Goal: Task Accomplishment & Management: Complete application form

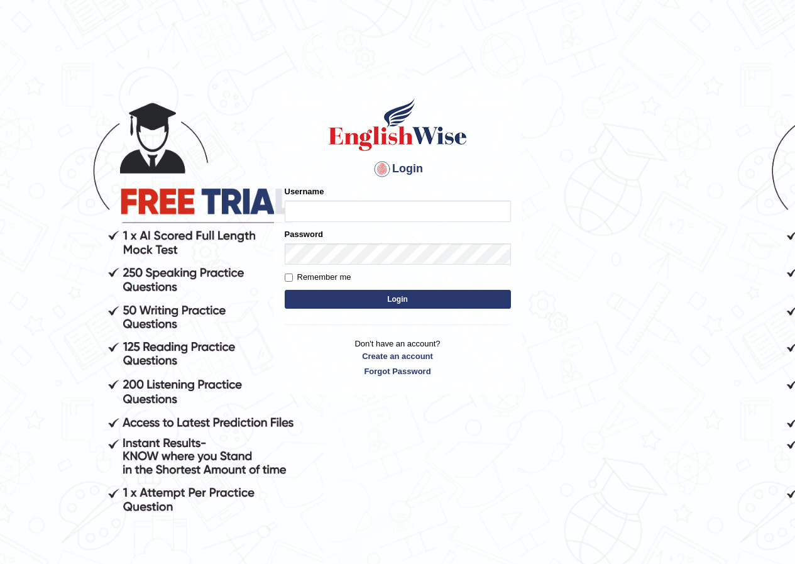
drag, startPoint x: 0, startPoint y: 0, endPoint x: 378, endPoint y: 204, distance: 429.3
click at [378, 204] on input "Username" at bounding box center [398, 211] width 226 height 21
type input "z"
type input "zahirul_parramatta"
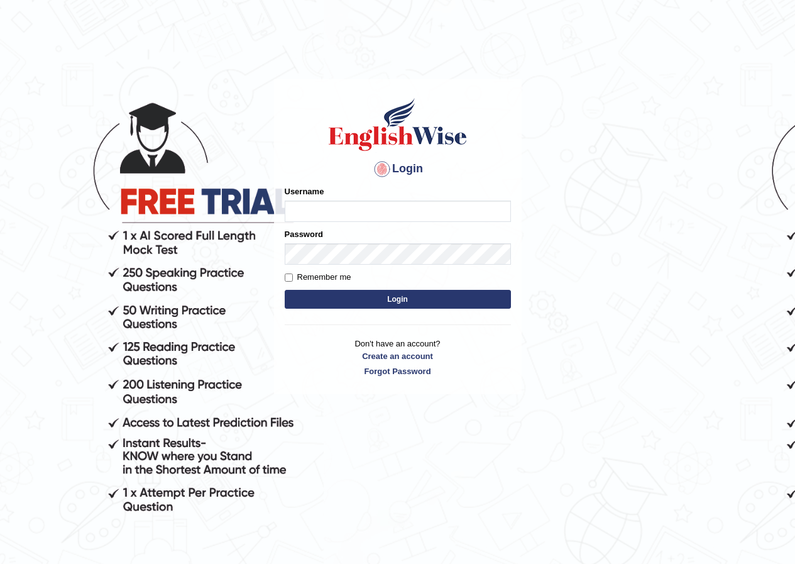
click at [394, 302] on button "Login" at bounding box center [398, 299] width 226 height 19
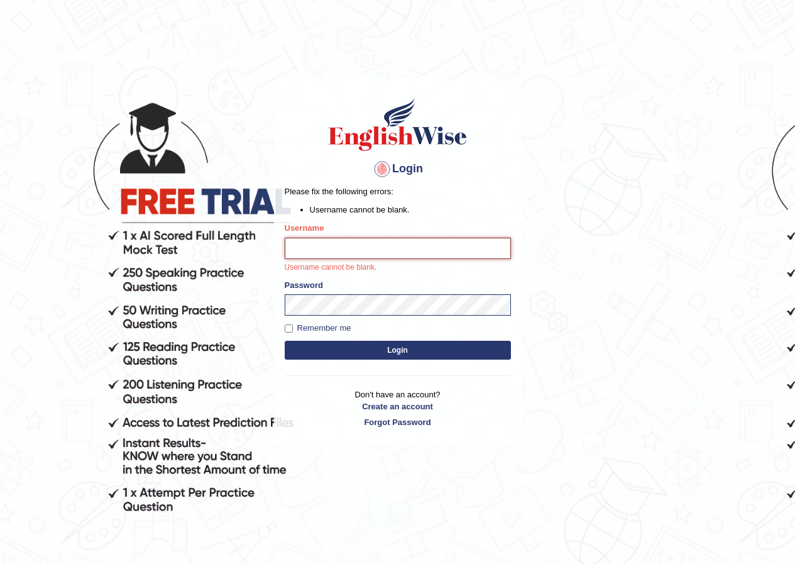
click at [335, 253] on input "Username" at bounding box center [398, 248] width 226 height 21
type input "zahirul_parramatta"
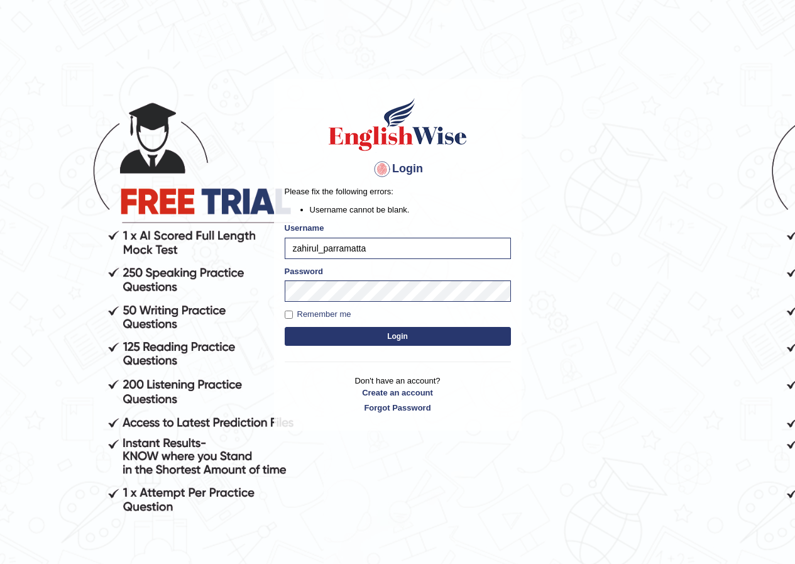
click at [364, 334] on button "Login" at bounding box center [398, 336] width 226 height 19
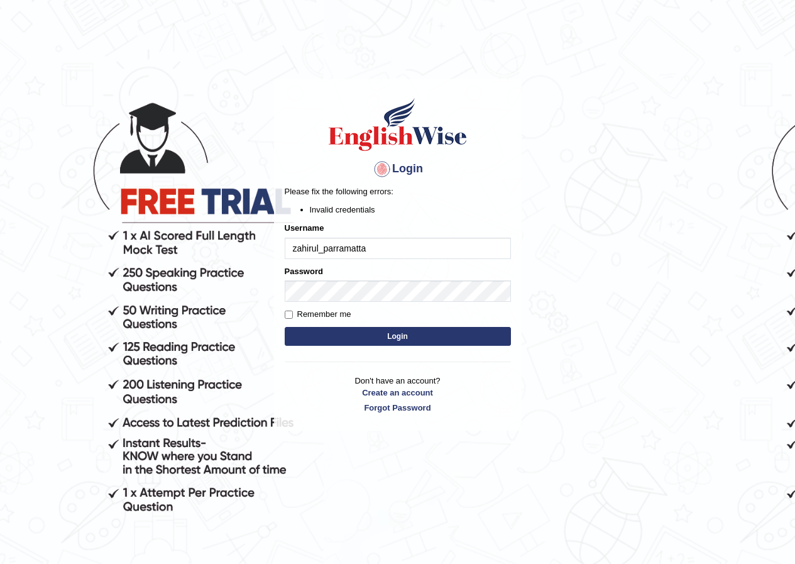
click at [297, 246] on input "zahirul_parramatta" at bounding box center [398, 248] width 226 height 21
click at [365, 245] on input "zahirul_parramatta" at bounding box center [398, 248] width 226 height 21
click at [298, 245] on input "zahirul_parramatta" at bounding box center [398, 248] width 226 height 21
type input "zahirul_parramatta"
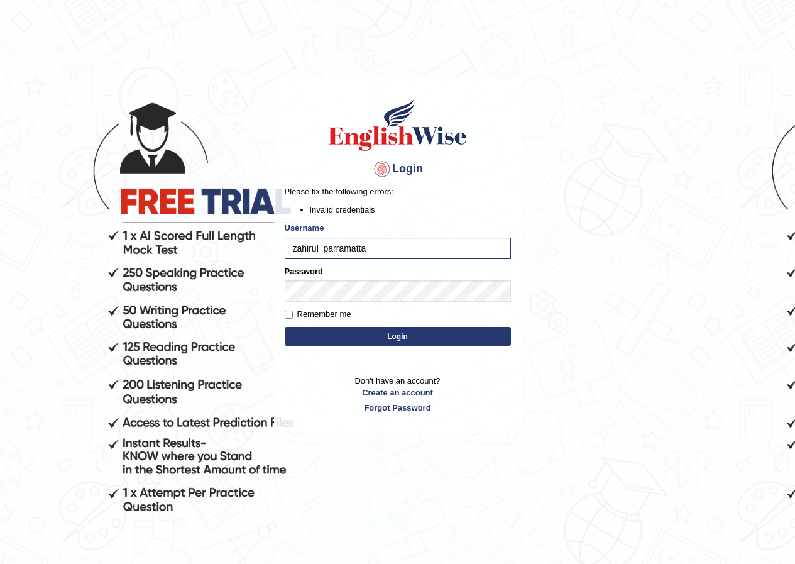
click at [413, 340] on button "Login" at bounding box center [398, 336] width 226 height 19
click at [375, 338] on button "Login" at bounding box center [398, 336] width 226 height 19
click at [387, 406] on link "Forgot Password" at bounding box center [398, 408] width 226 height 12
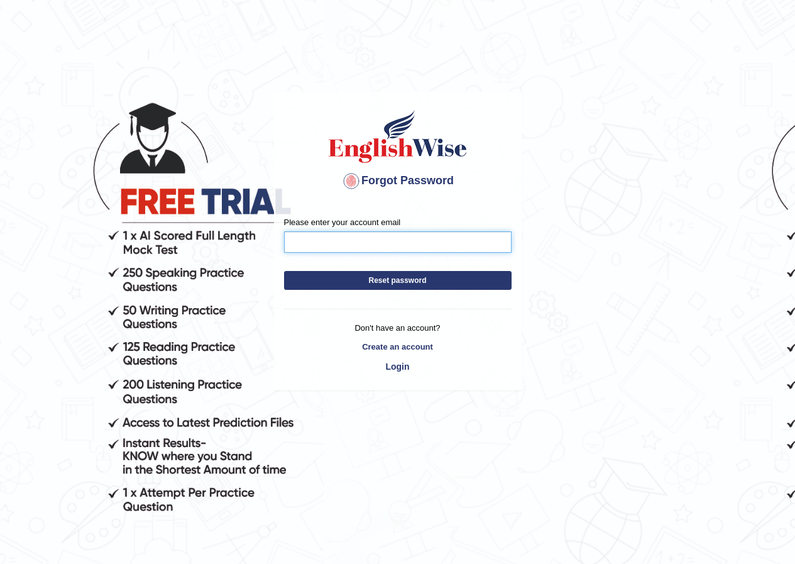
click at [343, 241] on input "Please enter your account email" at bounding box center [398, 241] width 228 height 21
type input "zahirulislam359@gmail.com"
click at [423, 281] on button "Reset password" at bounding box center [398, 280] width 228 height 19
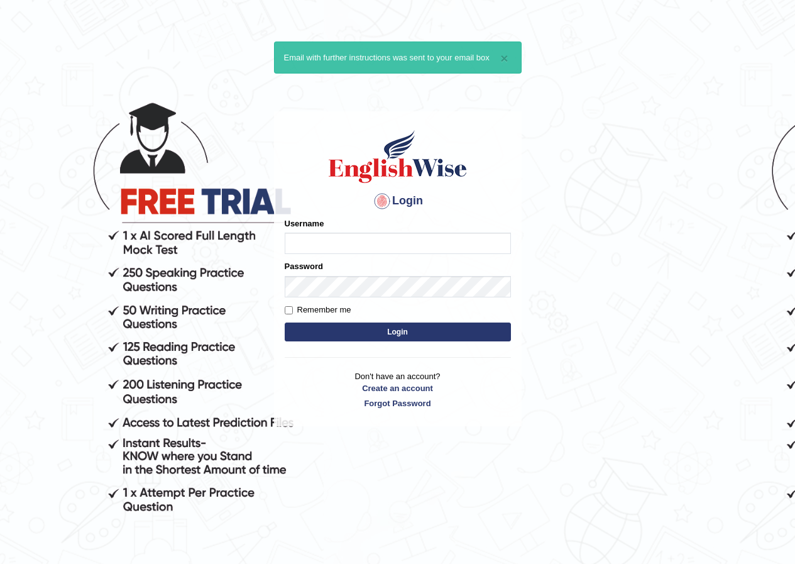
click at [336, 243] on input "Username" at bounding box center [398, 243] width 226 height 21
type input "zahirul_parramatta"
click at [456, 333] on button "Login" at bounding box center [398, 332] width 226 height 19
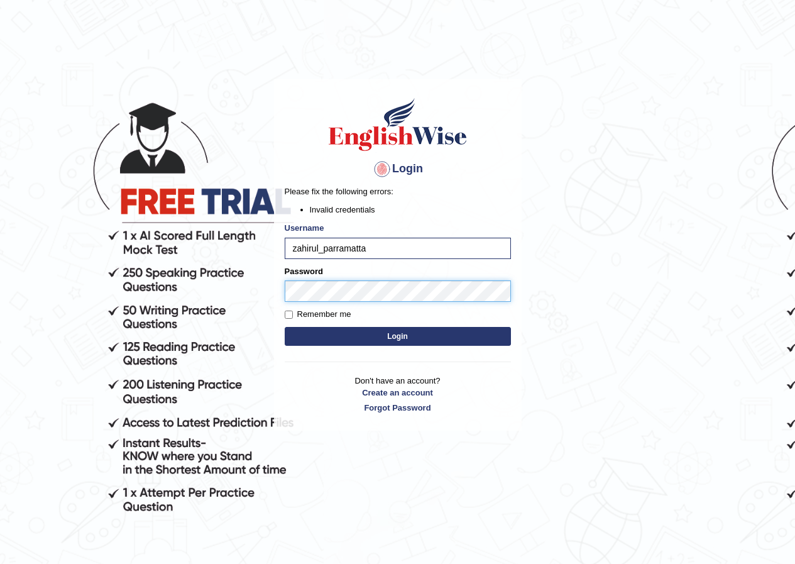
click at [285, 327] on button "Login" at bounding box center [398, 336] width 226 height 19
click at [128, 313] on body "Login Please fix the following errors: Invalid credentials Username zahirul_par…" at bounding box center [397, 322] width 795 height 564
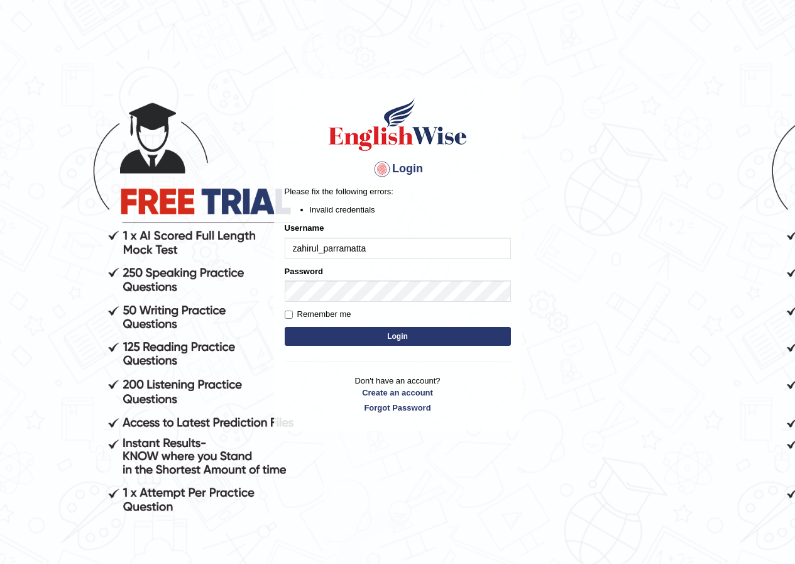
click at [128, 313] on body "Login Please fix the following errors: Invalid credentials Username zahirul_par…" at bounding box center [397, 322] width 795 height 564
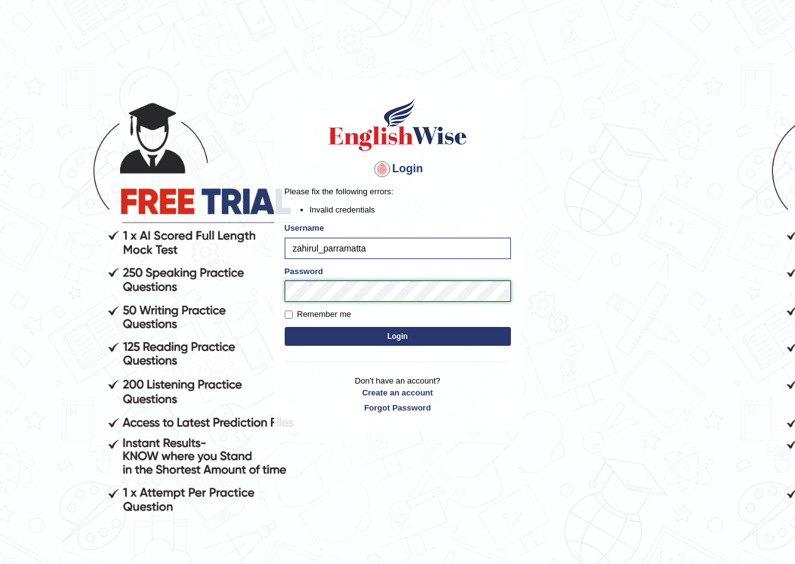
click at [231, 297] on body "Login Please fix the following errors: Invalid credentials Username zahirul_par…" at bounding box center [397, 322] width 795 height 564
click at [475, 340] on button "Login" at bounding box center [398, 336] width 226 height 19
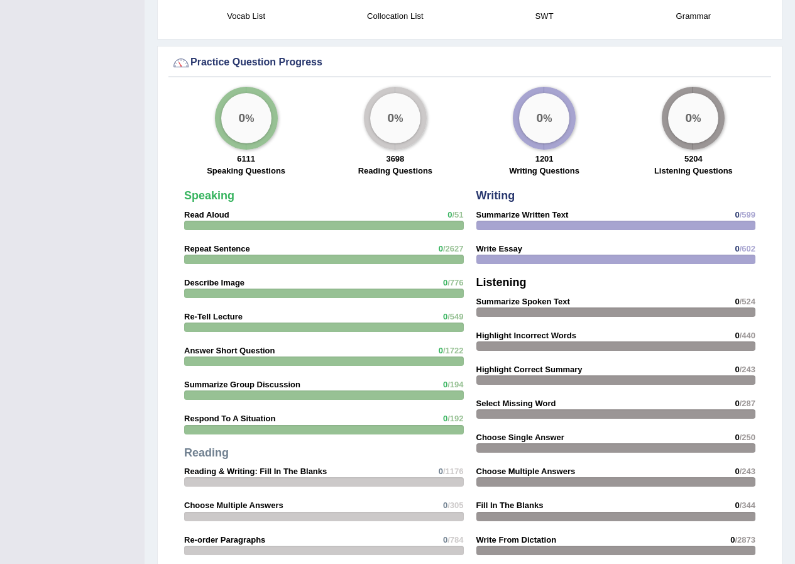
scroll to position [924, 0]
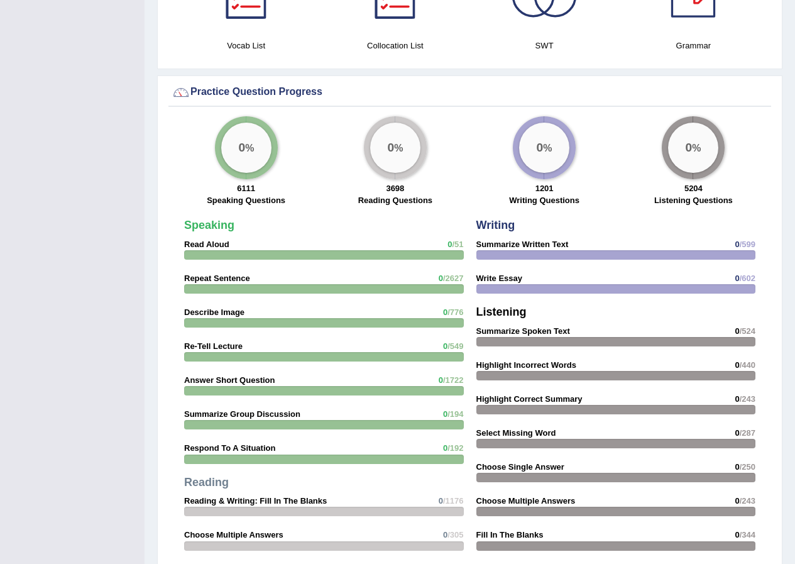
click at [502, 226] on strong "Writing" at bounding box center [496, 225] width 39 height 13
click at [536, 132] on div "0 %" at bounding box center [544, 148] width 50 height 50
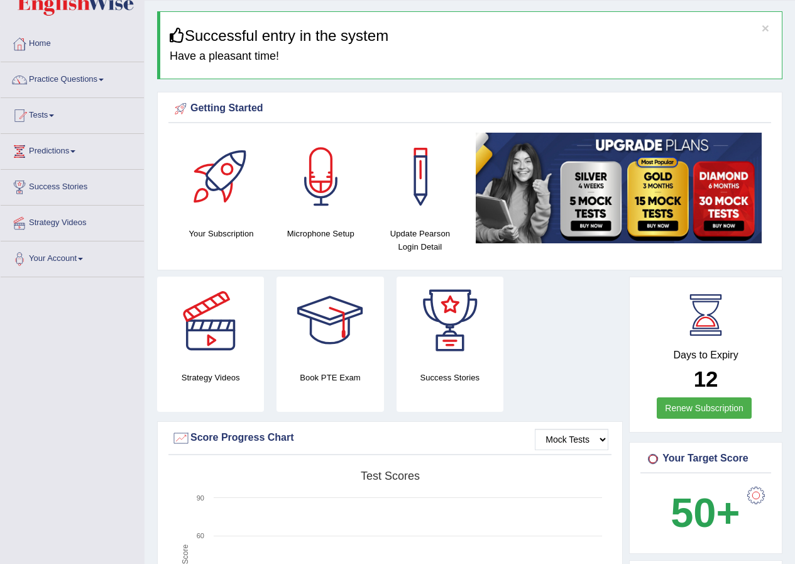
scroll to position [0, 0]
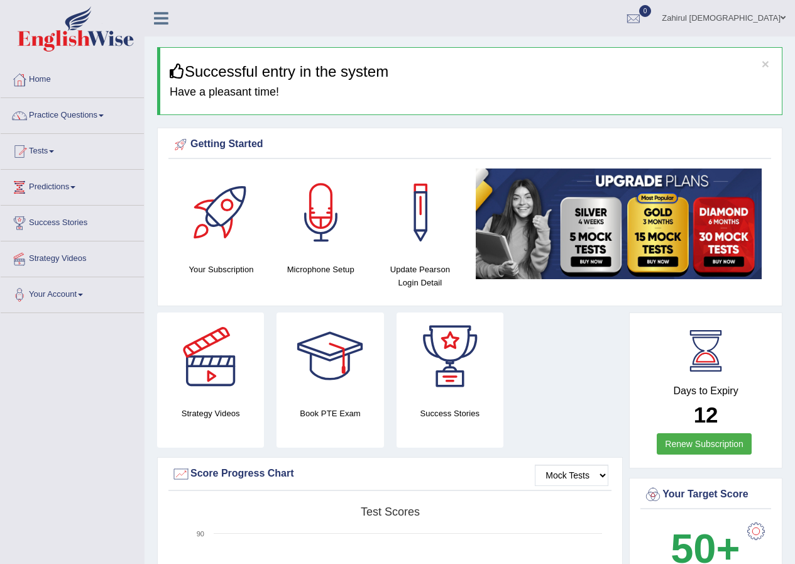
click at [92, 114] on link "Practice Questions" at bounding box center [72, 113] width 143 height 31
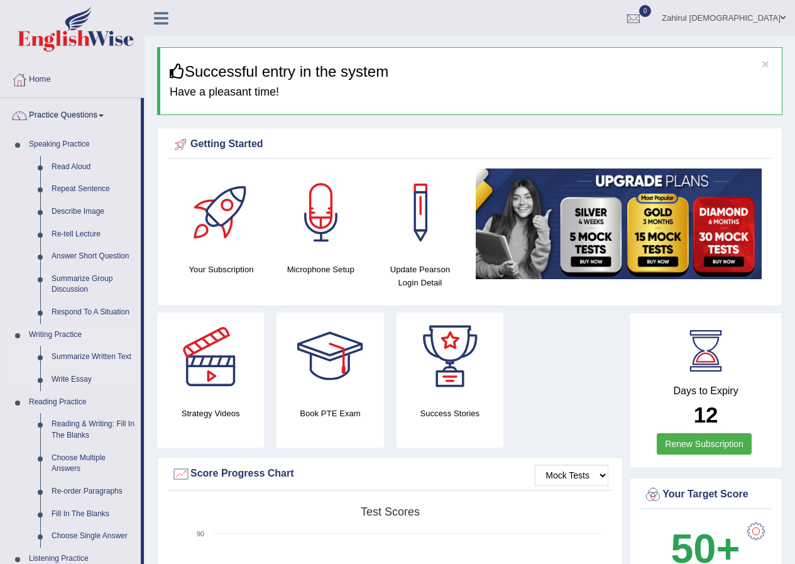
click at [63, 351] on link "Summarize Written Text" at bounding box center [93, 357] width 95 height 23
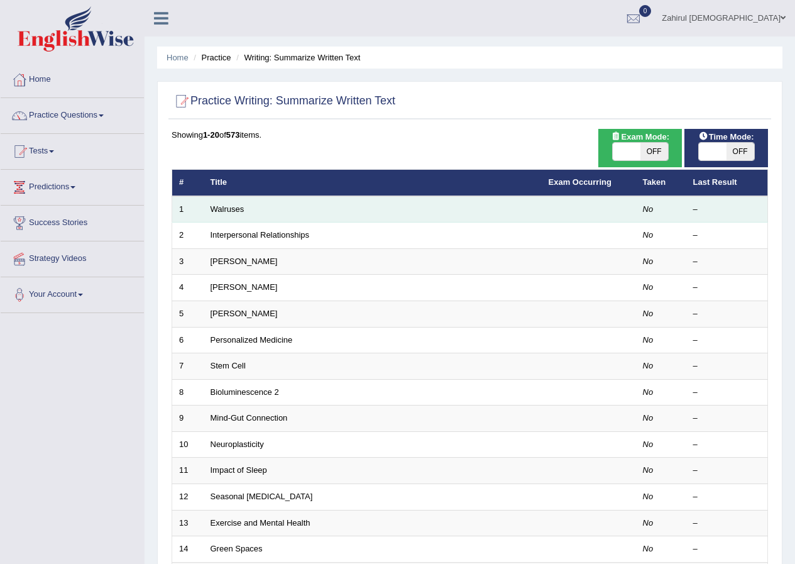
click at [294, 211] on td "Walruses" at bounding box center [373, 209] width 338 height 26
click at [221, 210] on link "Walruses" at bounding box center [228, 208] width 34 height 9
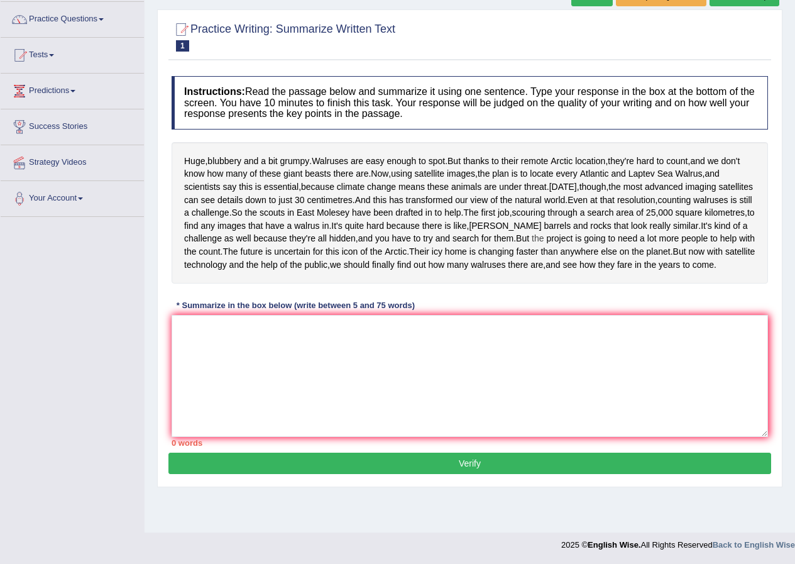
scroll to position [125, 0]
click at [274, 366] on textarea at bounding box center [470, 376] width 597 height 122
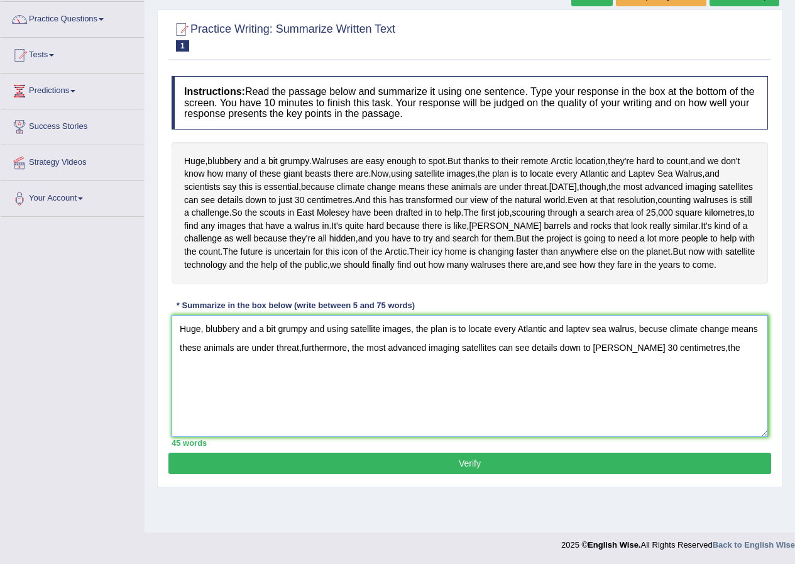
click at [670, 389] on textarea "Huge, blubbery and a bit grumpy and using satellite images, the plan is to loca…" at bounding box center [470, 376] width 597 height 122
drag, startPoint x: 670, startPoint y: 389, endPoint x: 663, endPoint y: 391, distance: 7.8
click at [670, 389] on textarea "Huge, blubbery and a bit grumpy and using satellite images, the plan is to loca…" at bounding box center [470, 376] width 597 height 122
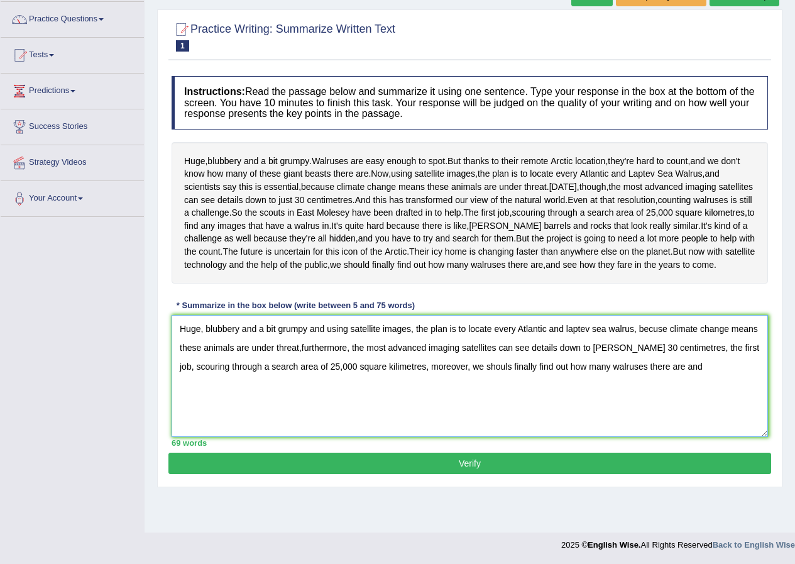
click at [632, 400] on textarea "Huge, blubbery and a bit grumpy and using satellite images, the plan is to loca…" at bounding box center [470, 376] width 597 height 122
click at [638, 402] on textarea "Huge, blubbery and a bit grumpy and using satellite images, the plan is to loca…" at bounding box center [470, 376] width 597 height 122
click at [721, 382] on textarea "Huge, blubbery and a bit grumpy and using satellite images, the plan is to loca…" at bounding box center [470, 376] width 597 height 122
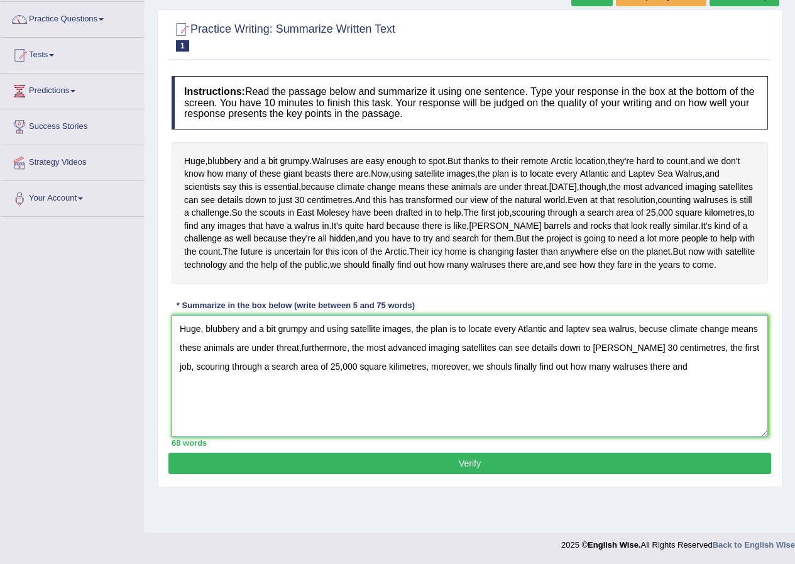
click at [721, 382] on textarea "Huge, blubbery and a bit grumpy and using satellite images, the plan is to loca…" at bounding box center [470, 376] width 597 height 122
click at [731, 423] on textarea "Huge, blubbery and a bit grumpy and using satellite images, the plan is to loca…" at bounding box center [470, 376] width 597 height 122
click at [625, 434] on textarea "Huge, blubbery and a bit grumpy and using satellite images, the plan is to loca…" at bounding box center [470, 376] width 597 height 122
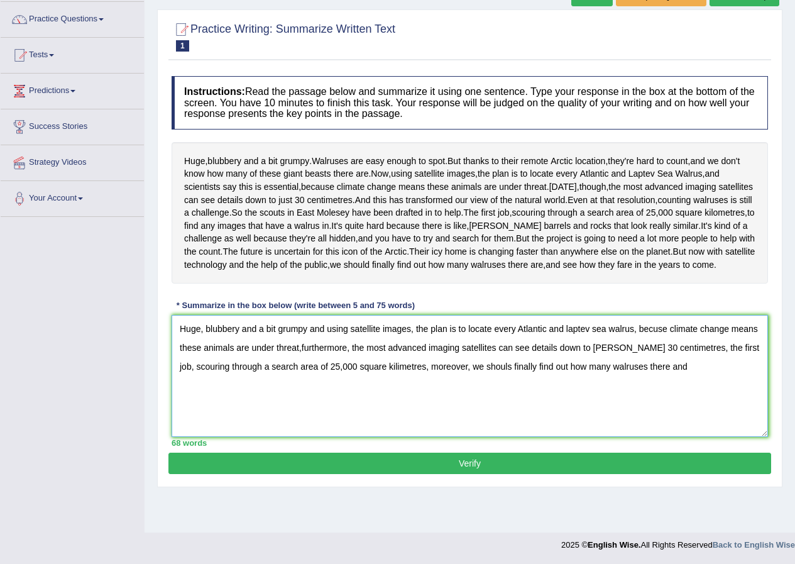
click at [641, 399] on textarea "Huge, blubbery and a bit grumpy and using satellite images, the plan is to loca…" at bounding box center [470, 376] width 597 height 122
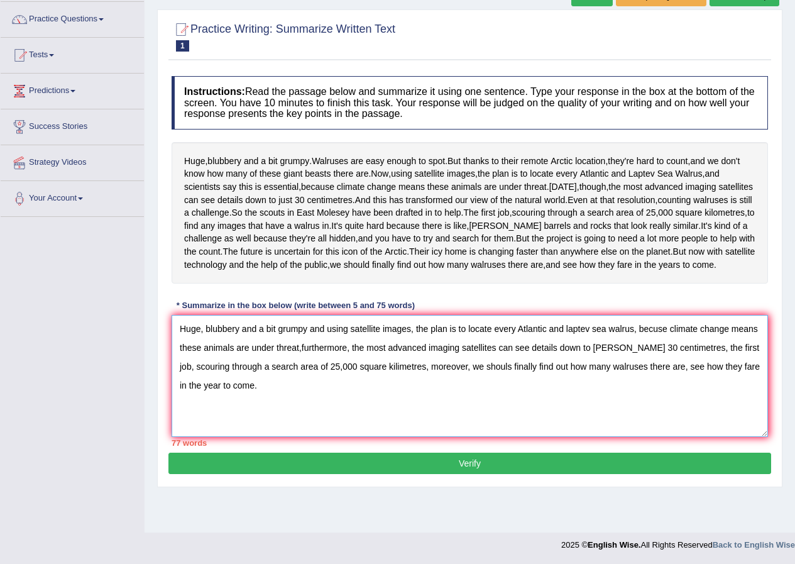
click at [638, 399] on textarea "Huge, blubbery and a bit grumpy and using satellite images, the plan is to loca…" at bounding box center [470, 376] width 597 height 122
click at [636, 429] on textarea "Huge, blubbery and a bit grumpy and using satellite images, the plan is to loca…" at bounding box center [470, 376] width 597 height 122
click at [634, 401] on textarea "Huge, blubbery and a bit grumpy and using satellite images, the plan is to loca…" at bounding box center [470, 376] width 597 height 122
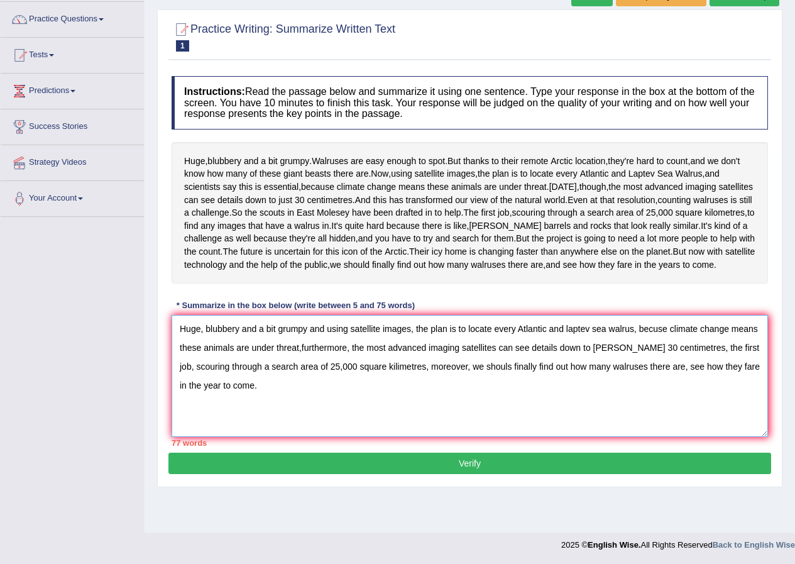
click at [634, 401] on textarea "Huge, blubbery and a bit grumpy and using satellite images, the plan is to loca…" at bounding box center [470, 376] width 597 height 122
click at [620, 428] on textarea "Huge, blubbery and a bit grumpy and using satellite images, the plan is to loca…" at bounding box center [470, 376] width 597 height 122
click at [651, 400] on textarea "Huge, blubbery and a bit grumpy and using satellite images, the plan is to loca…" at bounding box center [470, 376] width 597 height 122
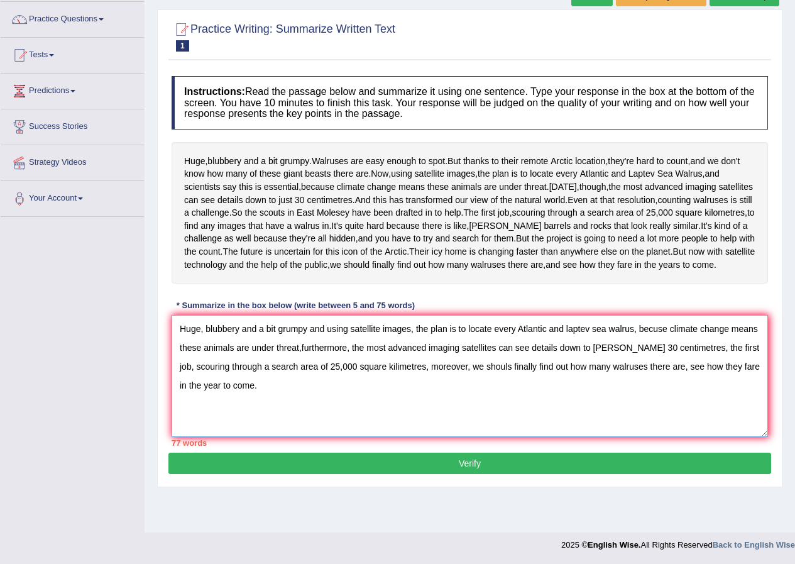
click at [693, 413] on textarea "Huge, blubbery and a bit grumpy and using satellite images, the plan is to loca…" at bounding box center [470, 376] width 597 height 122
click at [301, 389] on textarea "Huge, blubbery and a bit grumpy and using satellite images, the plan is to loca…" at bounding box center [470, 376] width 597 height 122
click at [321, 437] on textarea "Huge, blubbery and a bit grumpy and using satellite images, the plan is to loca…" at bounding box center [470, 376] width 597 height 122
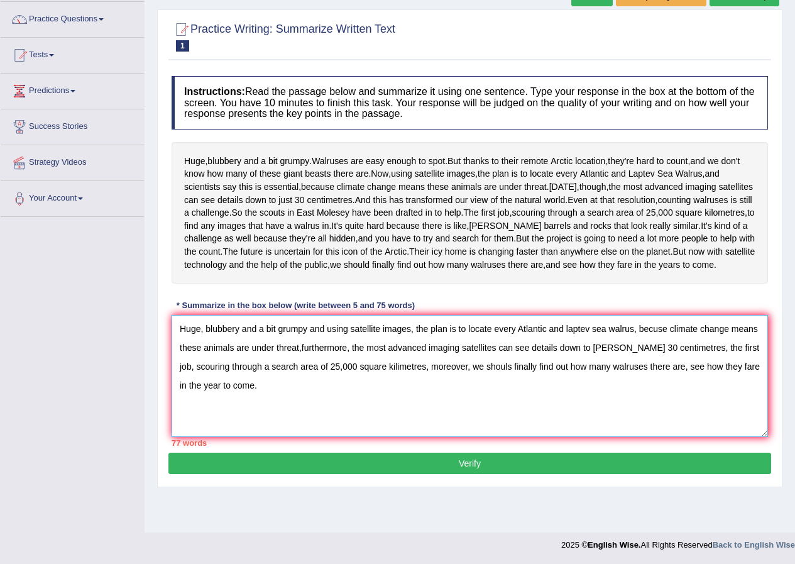
click at [302, 386] on textarea "Huge, blubbery and a bit grumpy and using satellite images, the plan is to loca…" at bounding box center [470, 376] width 597 height 122
click at [274, 386] on textarea "Huge, blubbery and a bit grumpy and using satellite images, the plan is to loca…" at bounding box center [470, 376] width 597 height 122
click at [297, 386] on textarea "Huge, blubbery and a bit grumpy and using satellite images, the plan is to loca…" at bounding box center [470, 376] width 597 height 122
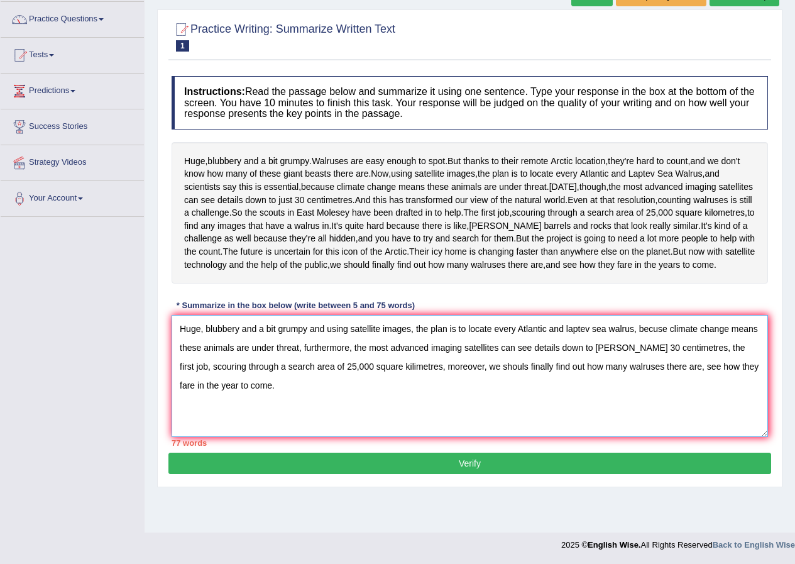
click at [721, 385] on textarea "Huge, blubbery and a bit grumpy and using satellite images, the plan is to loca…" at bounding box center [470, 376] width 597 height 122
click at [412, 424] on textarea "Huge, blubbery and a bit grumpy and using satellite images, the plan is to loca…" at bounding box center [470, 376] width 597 height 122
click at [605, 437] on textarea "Huge, blubbery and a bit grumpy and using satellite images, the plan is to loca…" at bounding box center [470, 376] width 597 height 122
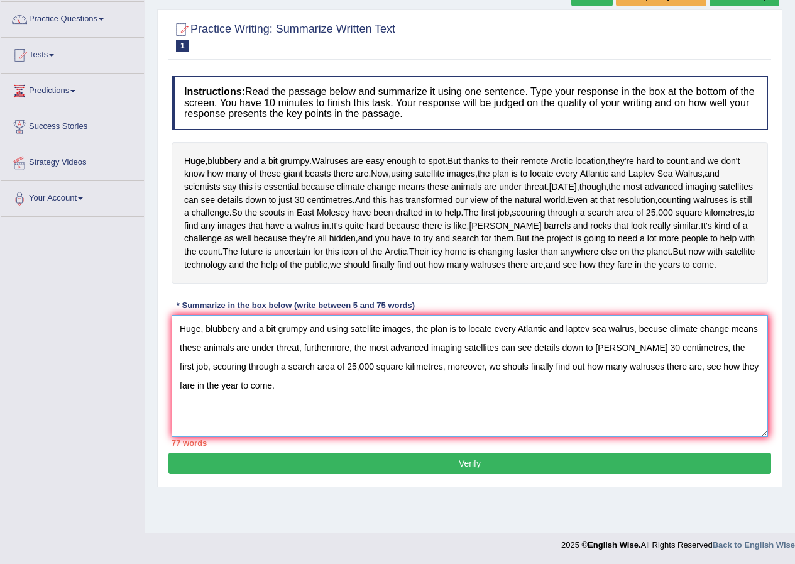
click at [632, 403] on textarea "Huge, blubbery and a bit grumpy and using satellite images, the plan is to loca…" at bounding box center [470, 376] width 597 height 122
click at [635, 405] on textarea "Huge, blubbery and a bit grumpy and using satellite images, the plan is to loca…" at bounding box center [470, 376] width 597 height 122
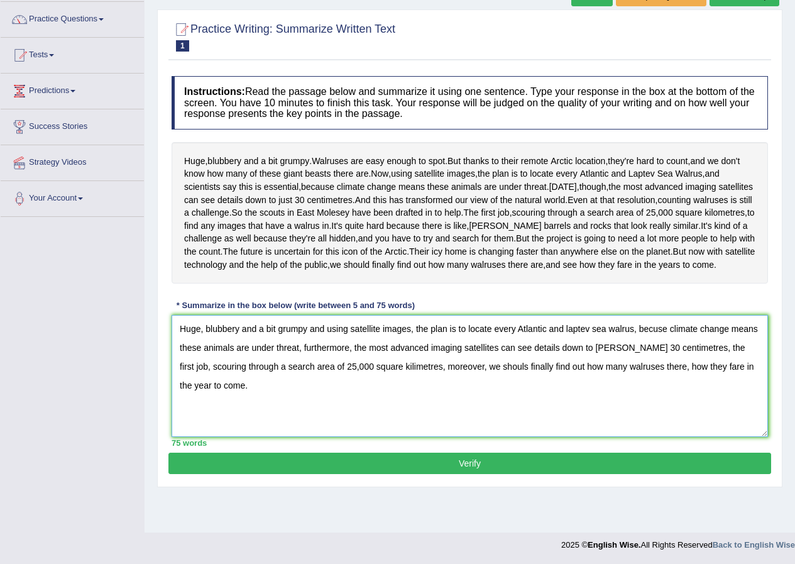
type textarea "Huge, blubbery and a bit grumpy and using satellite images, the plan is to loca…"
click at [514, 474] on button "Verify" at bounding box center [469, 463] width 603 height 21
click at [0, 0] on blockquote "." at bounding box center [0, 0] width 0 height 0
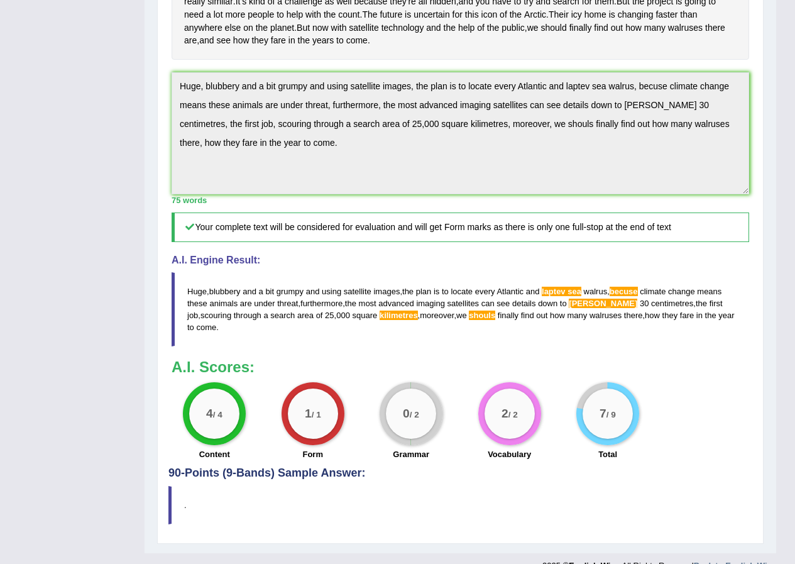
scroll to position [377, 0]
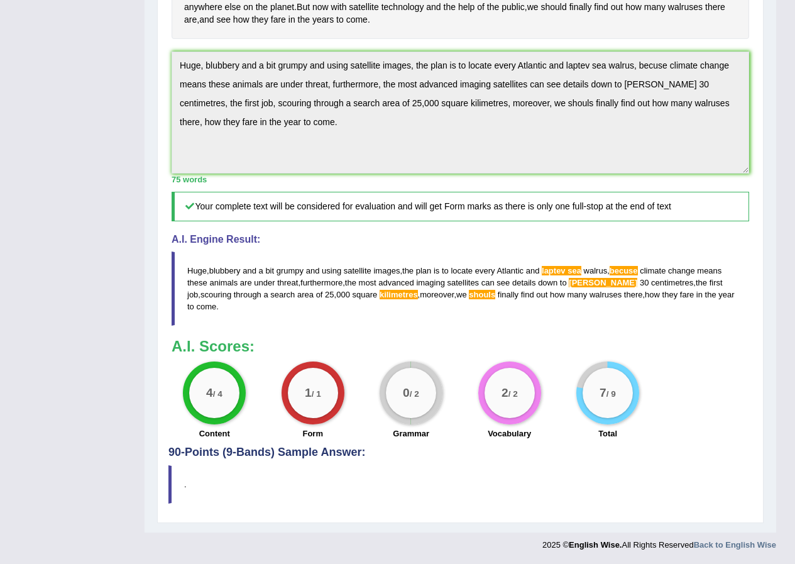
click at [406, 344] on div "Instructions: Read the passage below and summarize it using one sentence. Type …" at bounding box center [460, 129] width 584 height 634
click at [469, 299] on span "shouls" at bounding box center [482, 294] width 26 height 9
click at [555, 275] on span "laptev" at bounding box center [554, 270] width 24 height 9
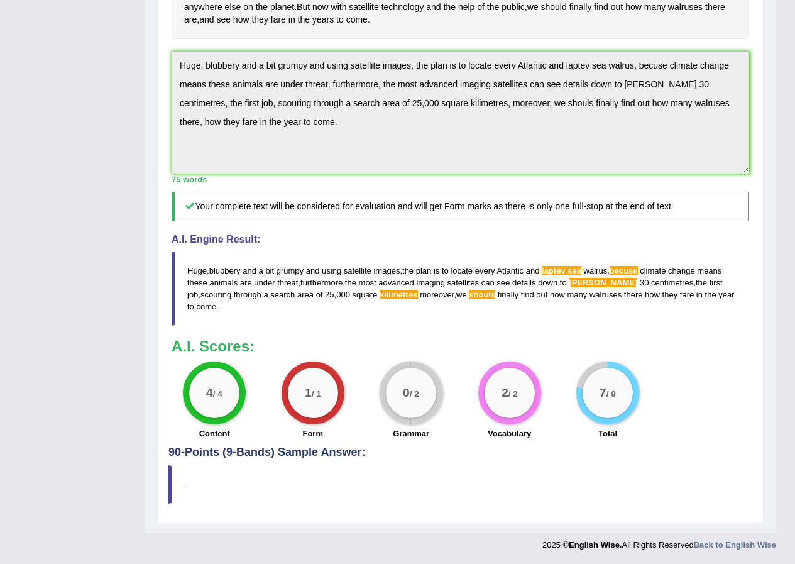
click at [555, 275] on span "laptev" at bounding box center [554, 270] width 24 height 9
click at [377, 338] on h3 "A.I. Scores:" at bounding box center [461, 346] width 578 height 16
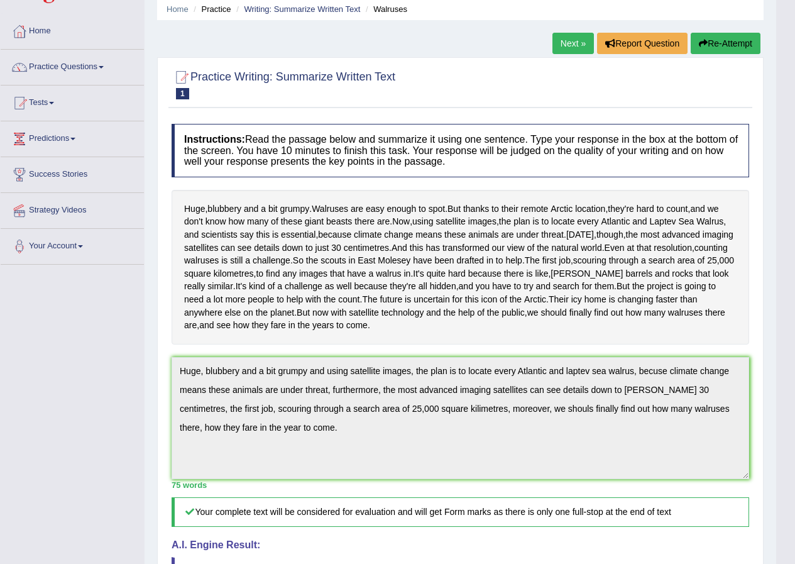
scroll to position [16, 0]
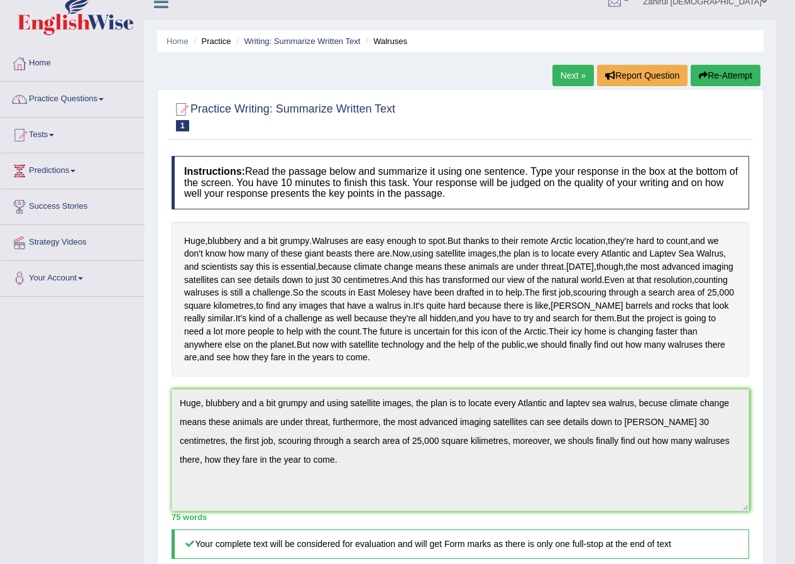
click at [74, 92] on link "Practice Questions" at bounding box center [72, 97] width 143 height 31
click at [87, 96] on link "Practice Questions" at bounding box center [72, 97] width 143 height 31
click at [76, 101] on link "Practice Questions" at bounding box center [72, 97] width 143 height 31
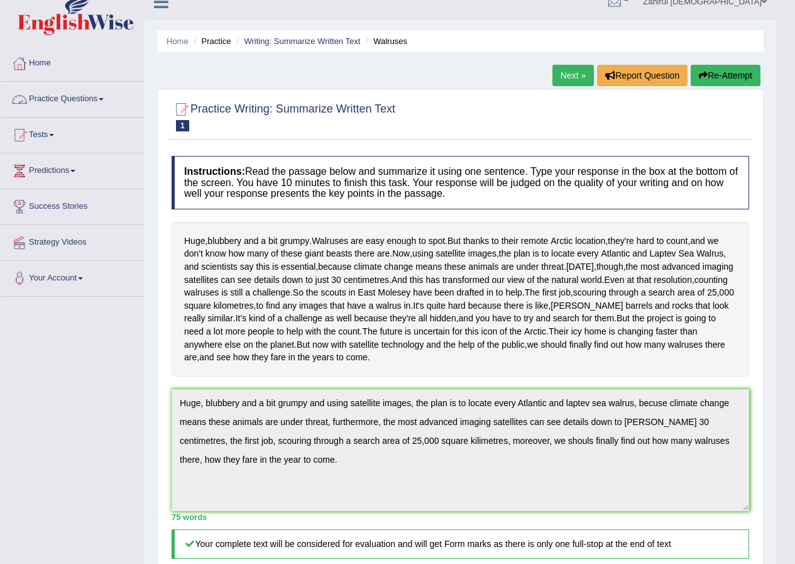
click at [76, 101] on link "Practice Questions" at bounding box center [72, 97] width 143 height 31
click at [106, 103] on link "Practice Questions" at bounding box center [72, 97] width 143 height 31
click at [18, 101] on div at bounding box center [19, 99] width 19 height 19
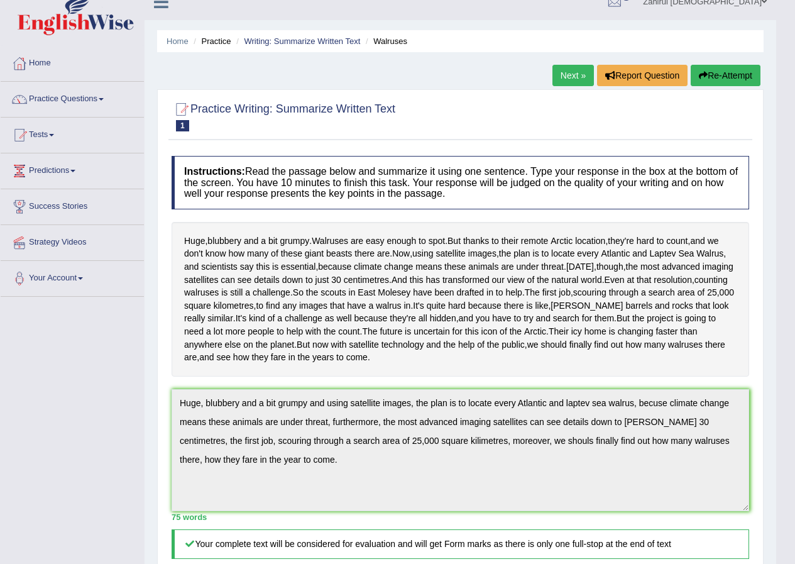
click at [561, 74] on link "Next »" at bounding box center [573, 75] width 41 height 21
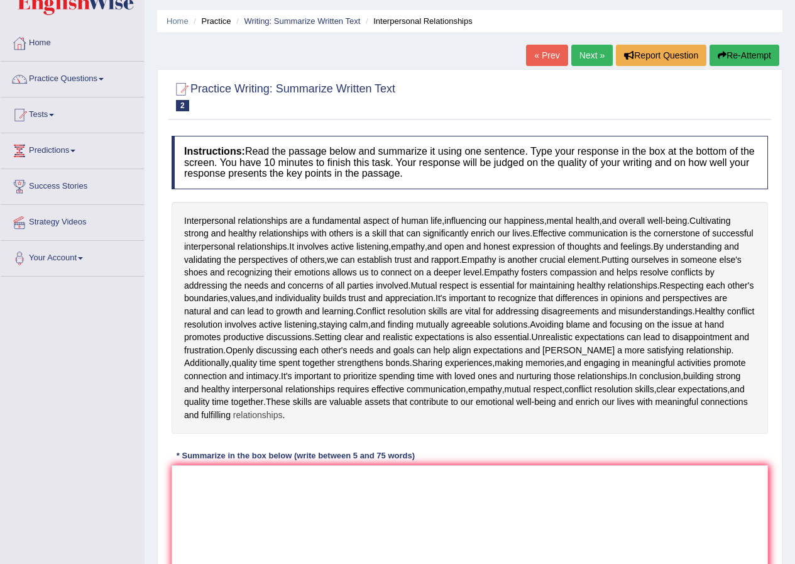
scroll to position [25, 0]
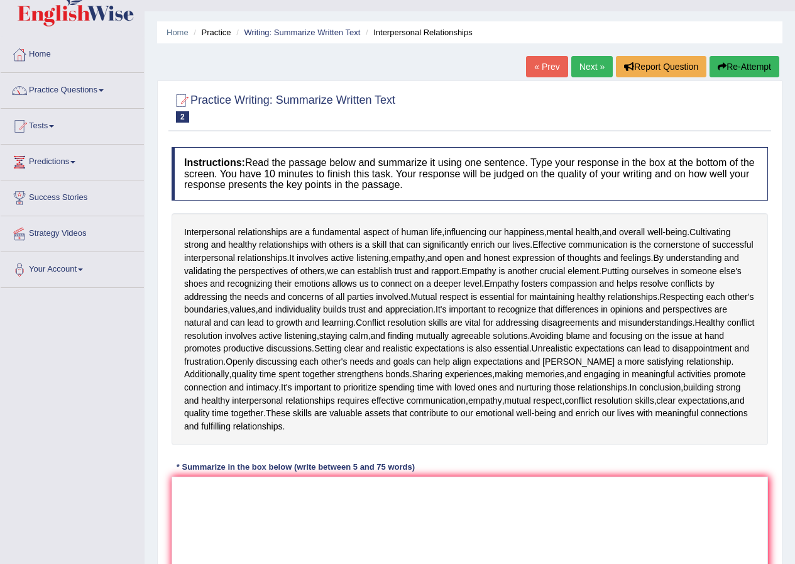
drag, startPoint x: 183, startPoint y: 233, endPoint x: 395, endPoint y: 227, distance: 212.6
click at [395, 227] on div "Interpersonal relationships are a fundamental aspect of human life , influencin…" at bounding box center [470, 329] width 597 height 233
click at [395, 227] on span "of" at bounding box center [396, 232] width 8 height 13
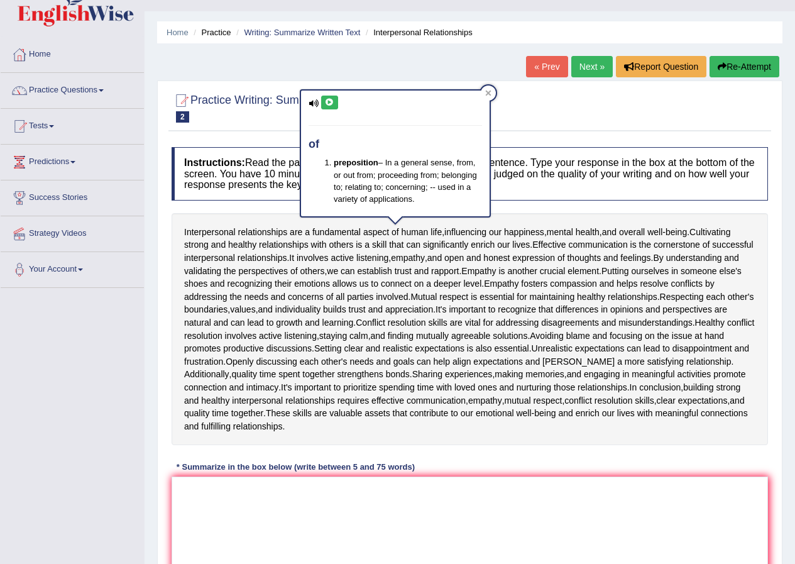
click at [181, 228] on div "Interpersonal relationships are a fundamental aspect of human life , influencin…" at bounding box center [470, 329] width 597 height 233
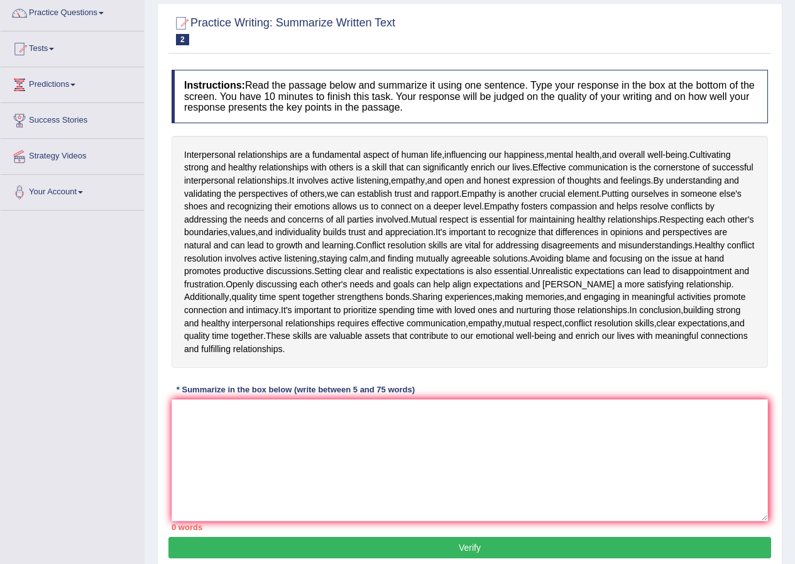
scroll to position [151, 0]
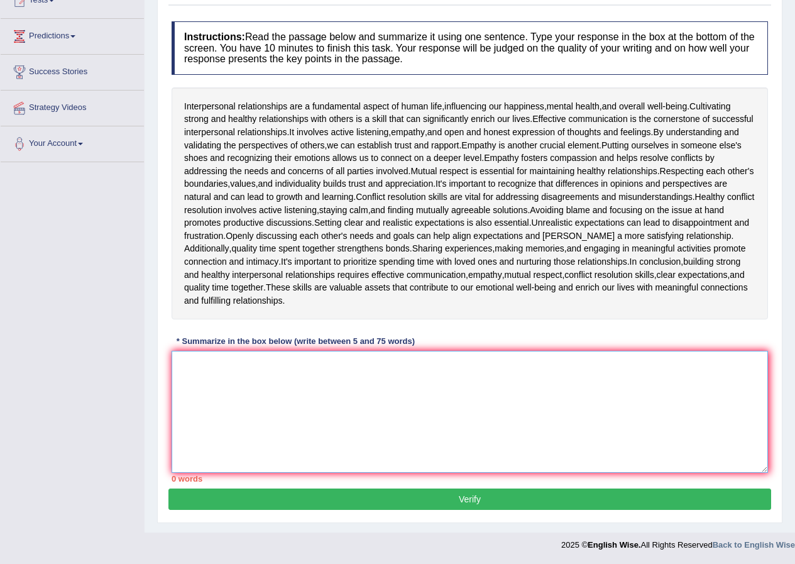
click at [347, 370] on textarea at bounding box center [470, 412] width 597 height 122
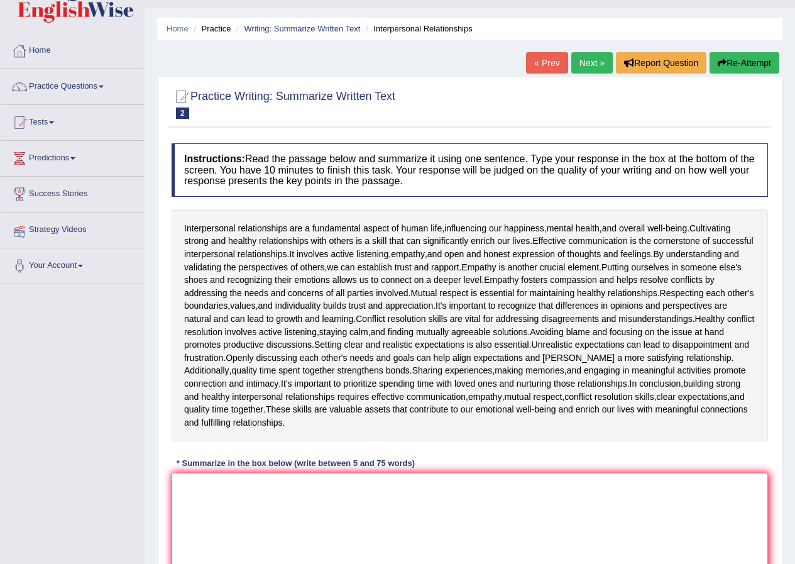
scroll to position [0, 0]
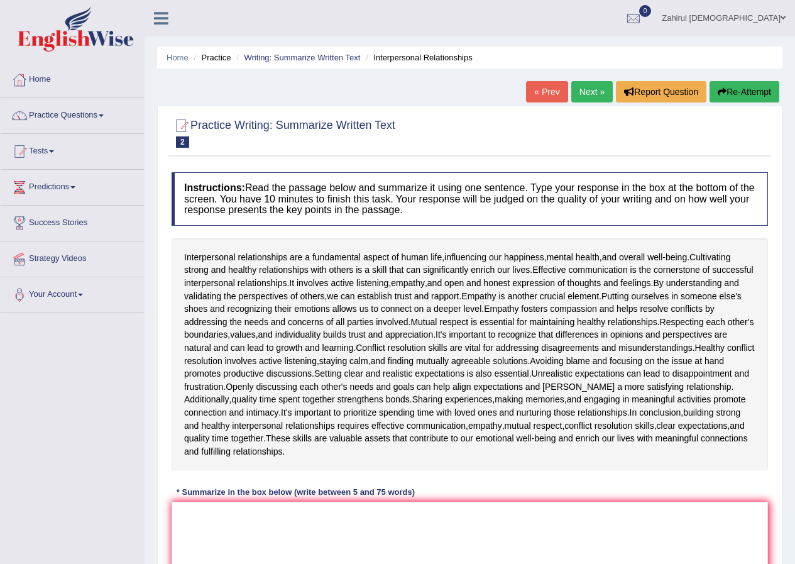
click at [551, 97] on link "« Prev" at bounding box center [546, 91] width 41 height 21
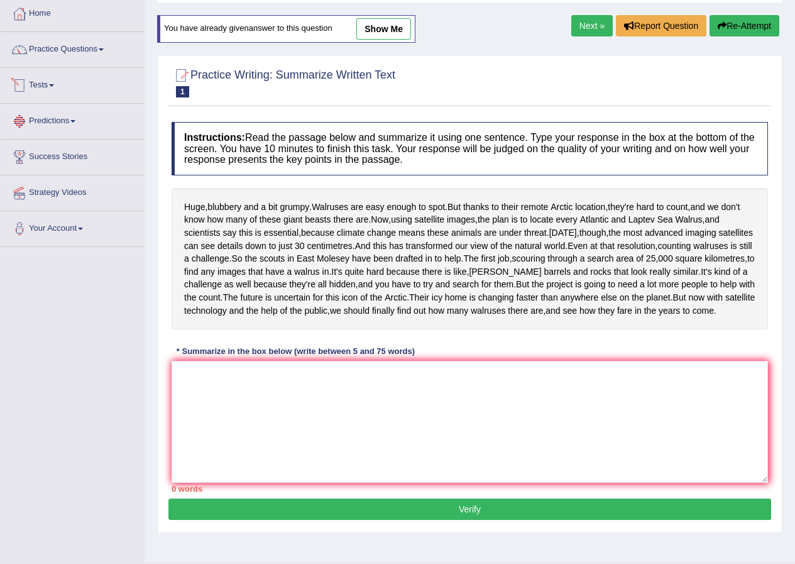
scroll to position [15, 0]
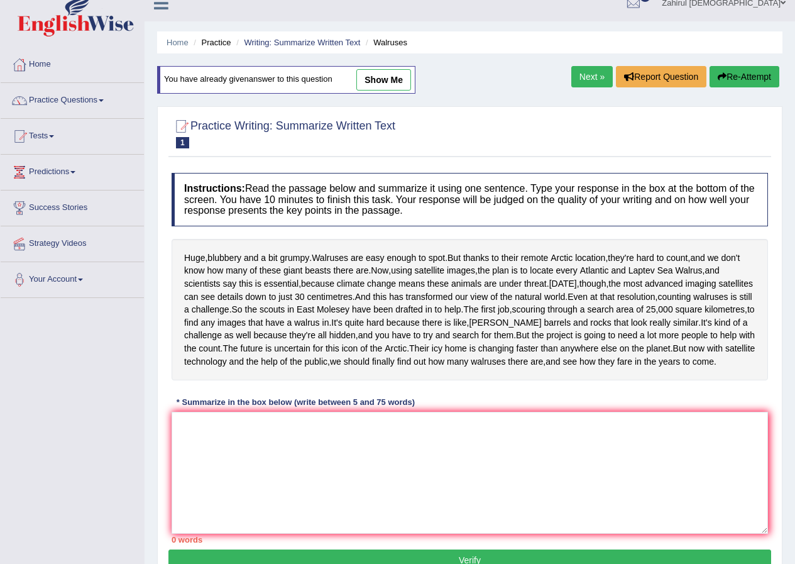
click at [380, 75] on link "show me" at bounding box center [383, 79] width 55 height 21
click at [380, 75] on div "Home Practice Writing: Summarize Written Text Walruses You have already given a…" at bounding box center [470, 299] width 651 height 629
type textarea "Huge, blubbery and a bit grumpy and using satellite images, the plan is to loca…"
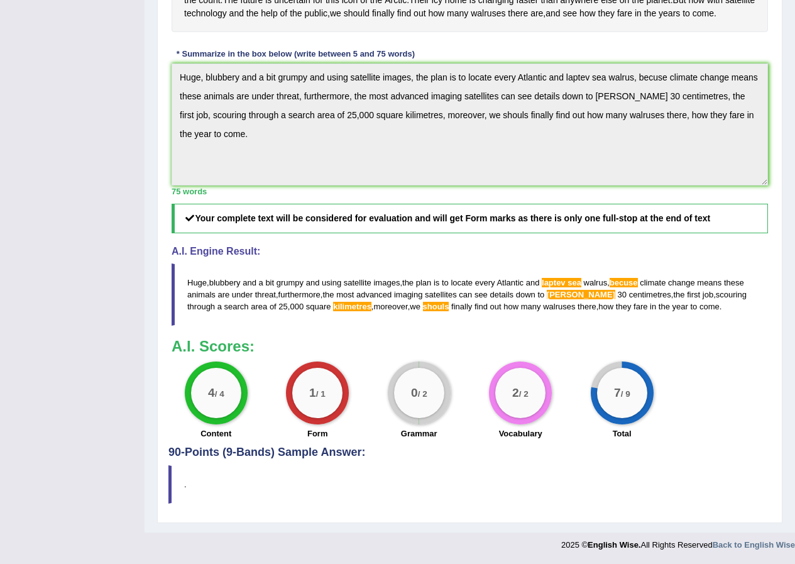
scroll to position [419, 0]
click at [365, 350] on h3 "A.I. Scores:" at bounding box center [470, 346] width 597 height 16
click at [292, 326] on div "Instructions: Read the passage below and summarize it using one sentence. Type …" at bounding box center [469, 132] width 603 height 628
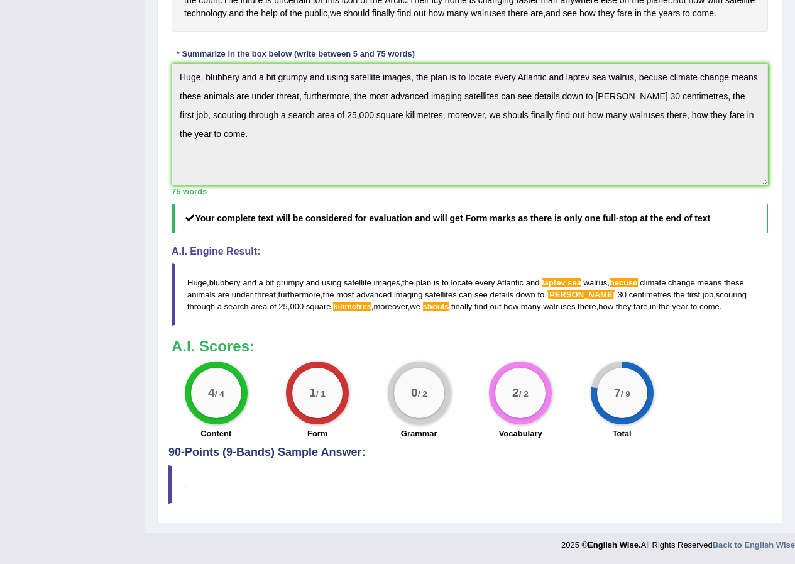
click at [391, 320] on blockquote "Huge , blubbery and a bit grumpy and using satellite images , the plan is to lo…" at bounding box center [470, 294] width 597 height 62
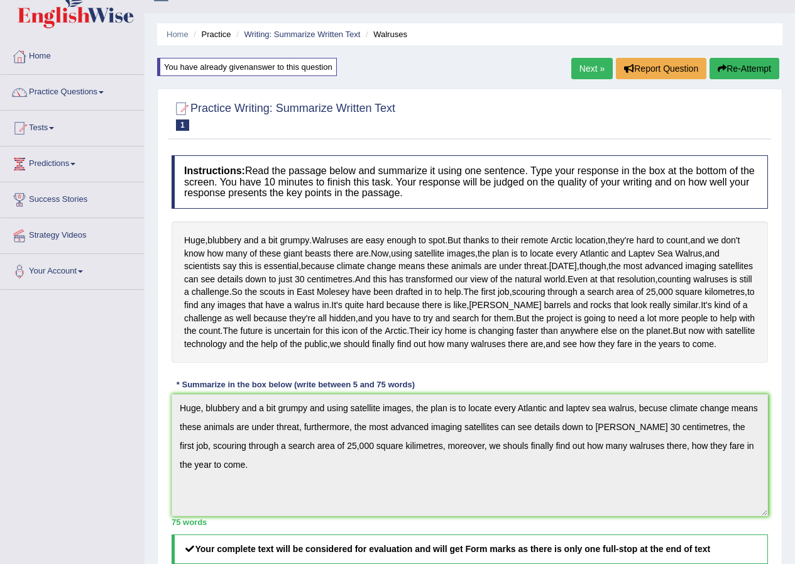
scroll to position [0, 0]
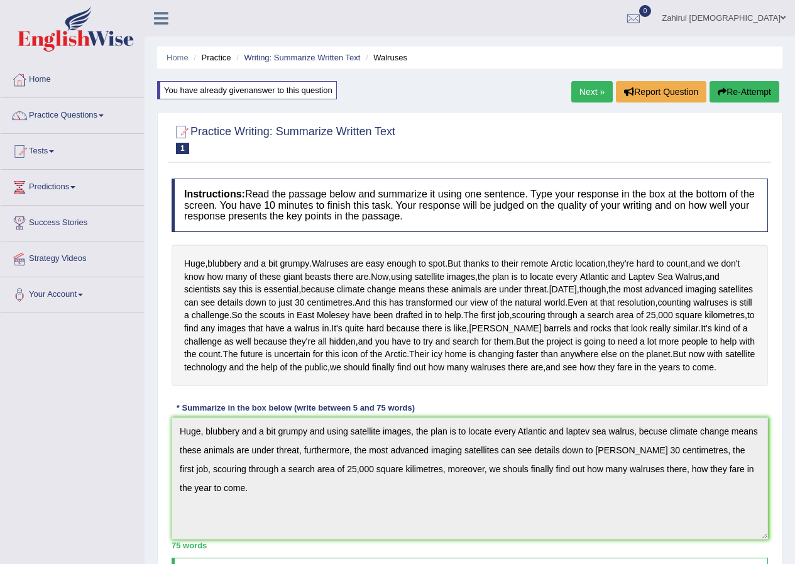
click at [594, 92] on link "Next »" at bounding box center [592, 91] width 41 height 21
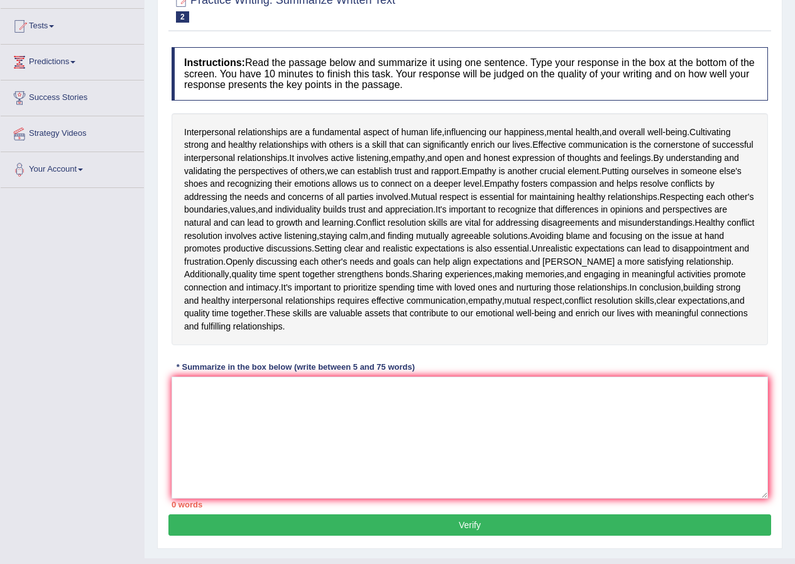
scroll to position [126, 0]
click at [236, 400] on textarea at bounding box center [470, 437] width 597 height 122
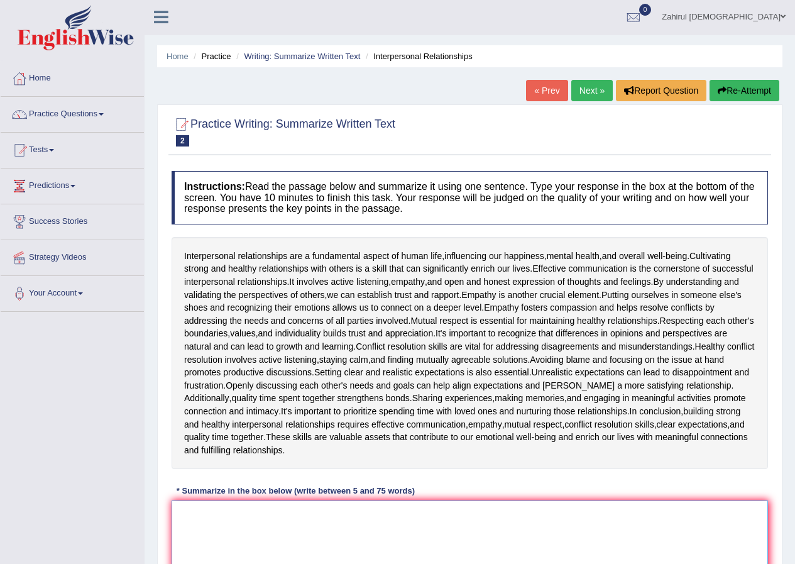
scroll to position [0, 0]
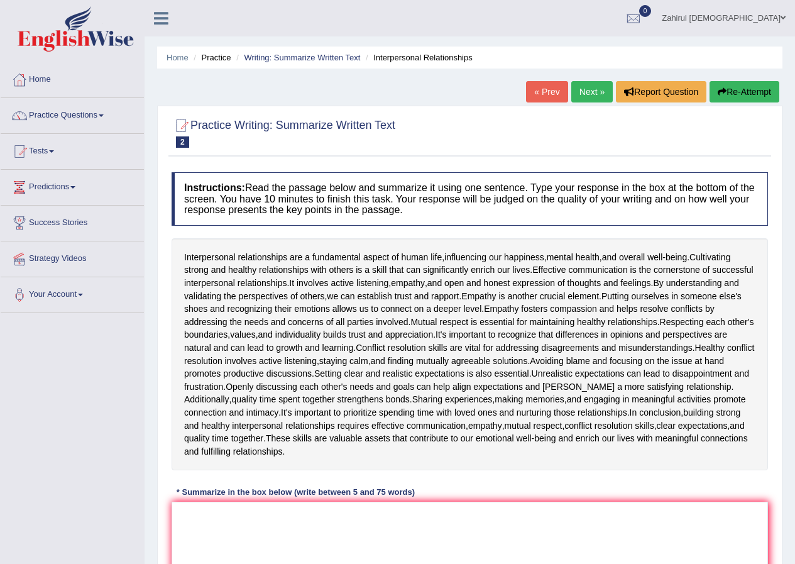
click at [584, 92] on link "Next »" at bounding box center [592, 91] width 41 height 21
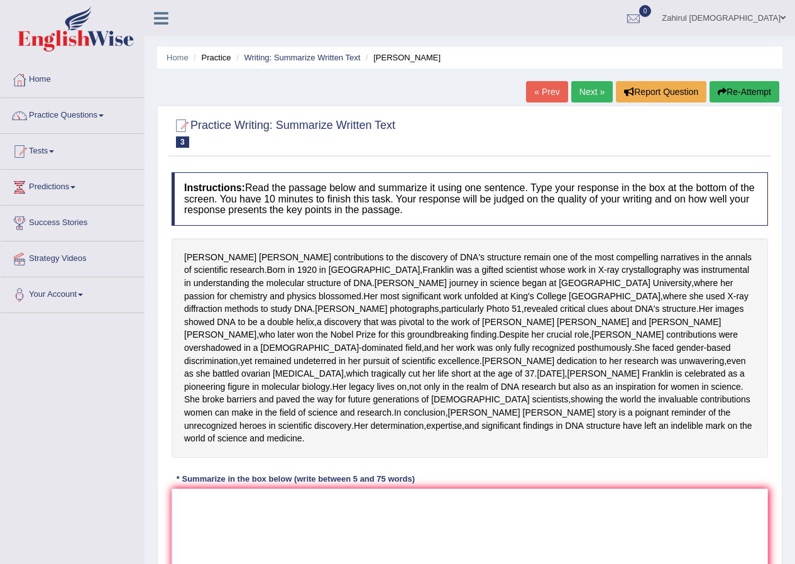
click at [530, 92] on link "« Prev" at bounding box center [546, 91] width 41 height 21
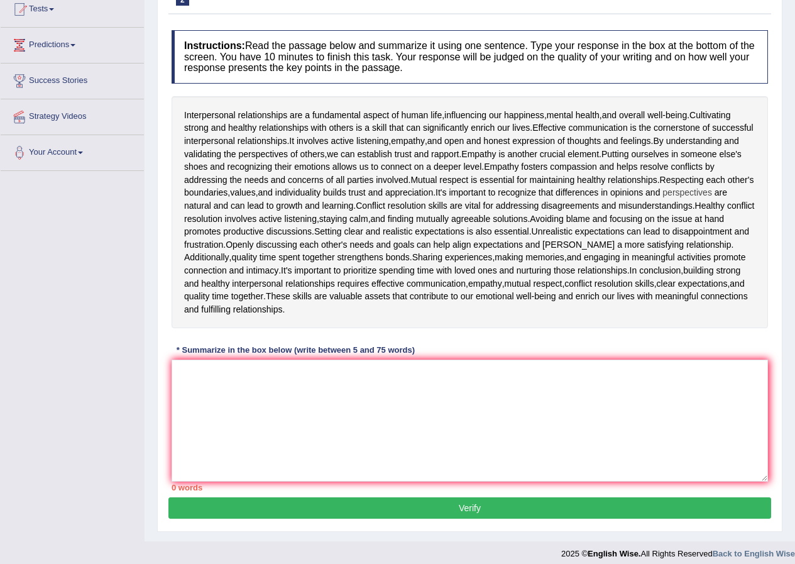
scroll to position [151, 0]
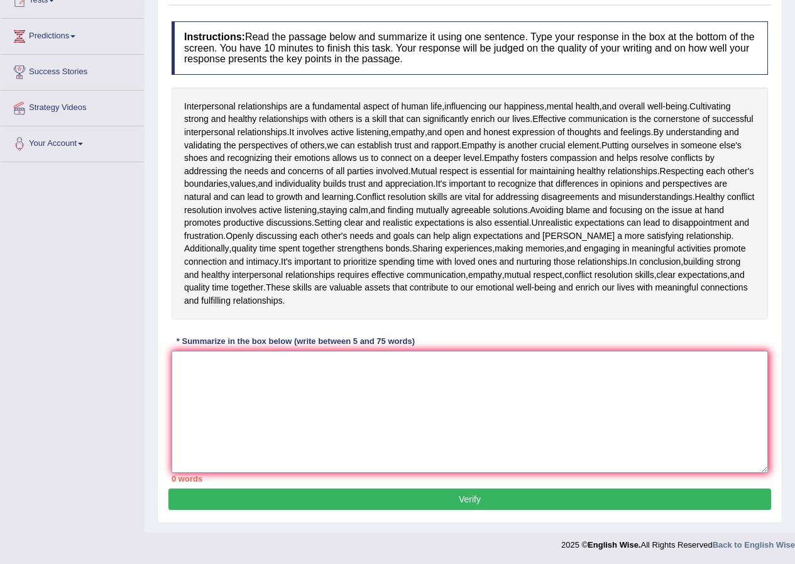
click at [270, 368] on textarea at bounding box center [470, 412] width 597 height 122
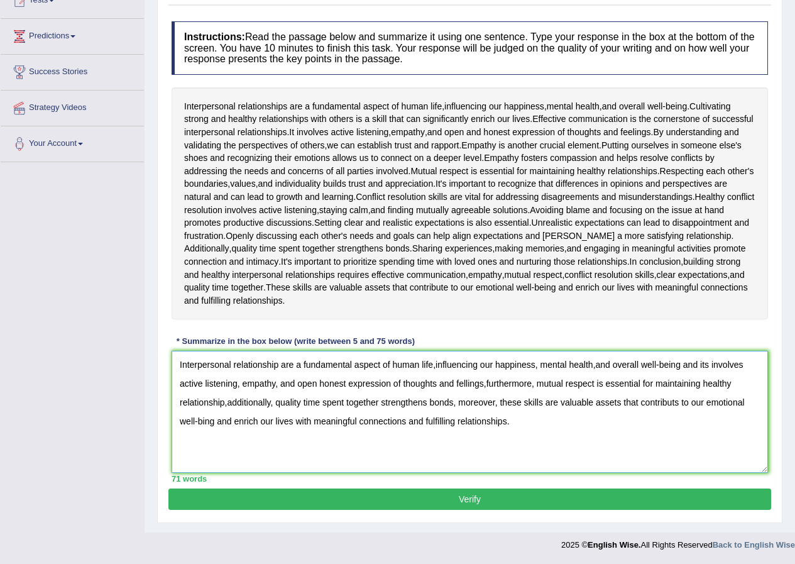
type textarea "Interpersonal relationship are a fundamental aspect of human life,influencing o…"
click at [482, 494] on button "Verify" at bounding box center [469, 499] width 603 height 21
click at [0, 0] on blockquote "." at bounding box center [0, 0] width 0 height 0
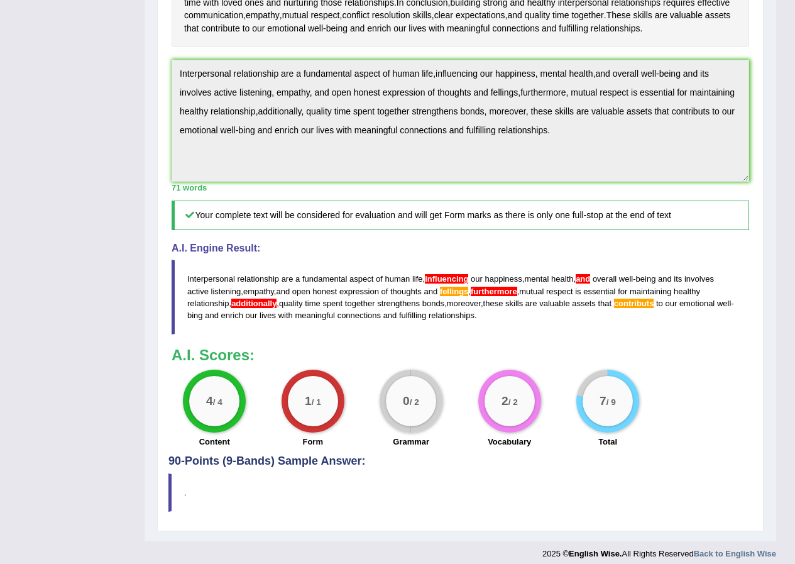
scroll to position [432, 0]
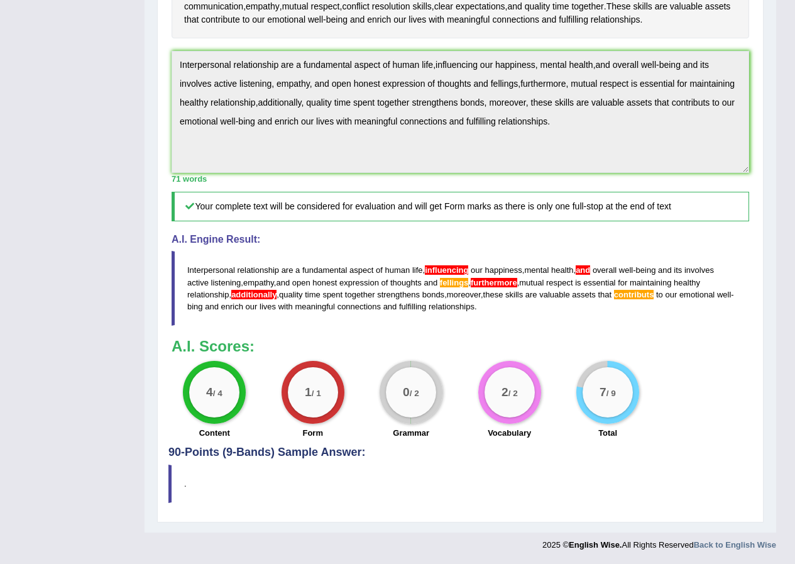
click at [290, 320] on blockquote "Interpersonal relationship are a fundamental aspect of human life , influencing…" at bounding box center [461, 288] width 578 height 74
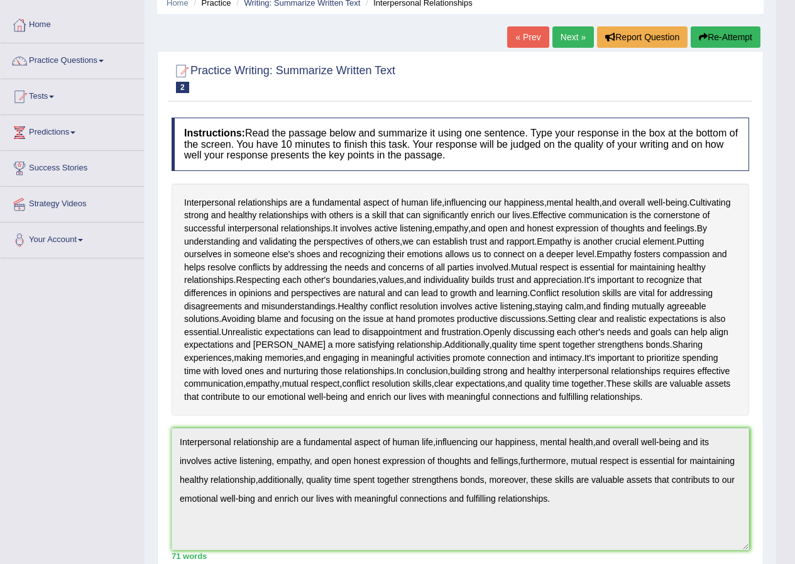
scroll to position [0, 0]
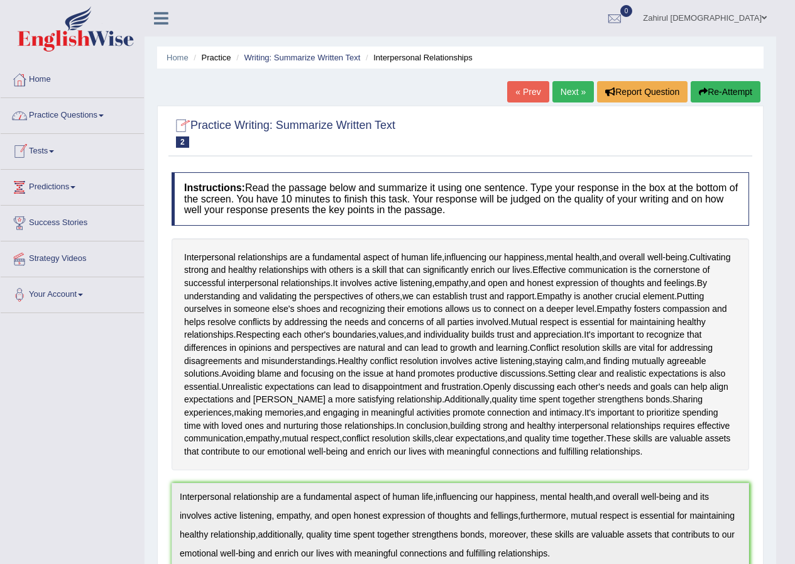
click at [69, 114] on link "Practice Questions" at bounding box center [72, 113] width 143 height 31
click at [107, 113] on link "Practice Questions" at bounding box center [72, 113] width 143 height 31
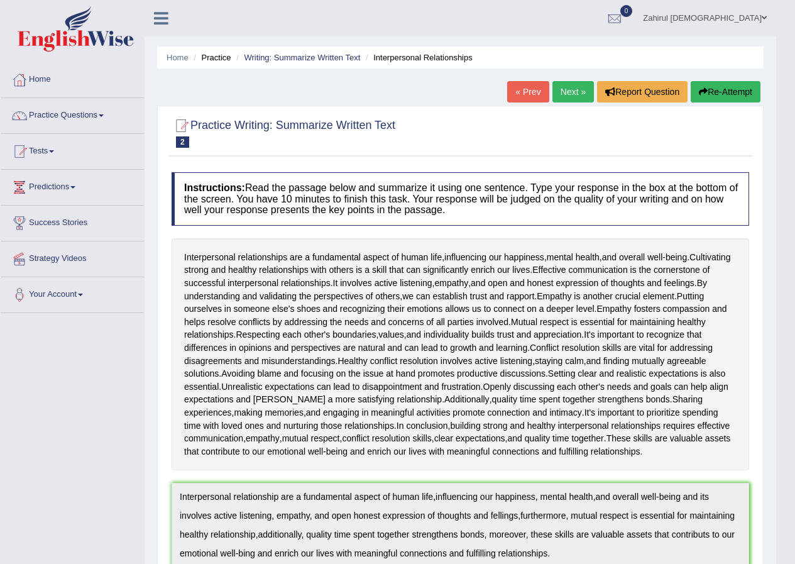
click at [107, 113] on link "Practice Questions" at bounding box center [72, 113] width 143 height 31
click at [12, 118] on div at bounding box center [19, 115] width 19 height 19
click at [46, 152] on link "Tests" at bounding box center [72, 149] width 143 height 31
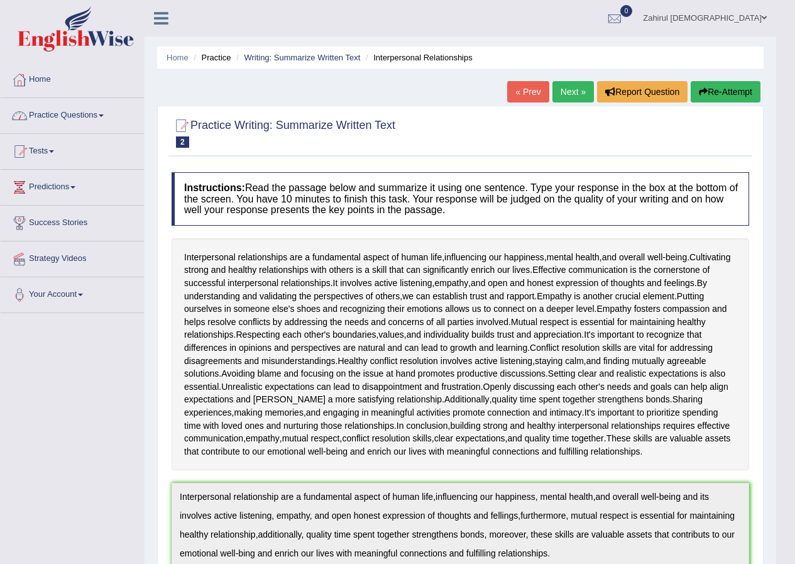
click at [104, 114] on span at bounding box center [101, 115] width 5 height 3
click at [48, 112] on link "Practice Questions" at bounding box center [72, 113] width 143 height 31
click at [104, 115] on span at bounding box center [101, 115] width 5 height 3
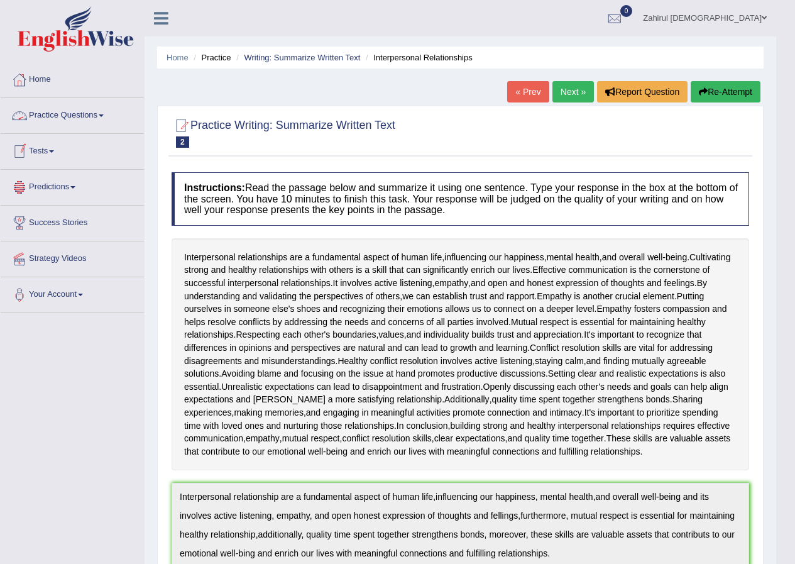
click at [104, 115] on span at bounding box center [101, 115] width 5 height 3
click at [15, 113] on div at bounding box center [19, 115] width 19 height 19
click at [87, 116] on link "Practice Questions" at bounding box center [72, 113] width 143 height 31
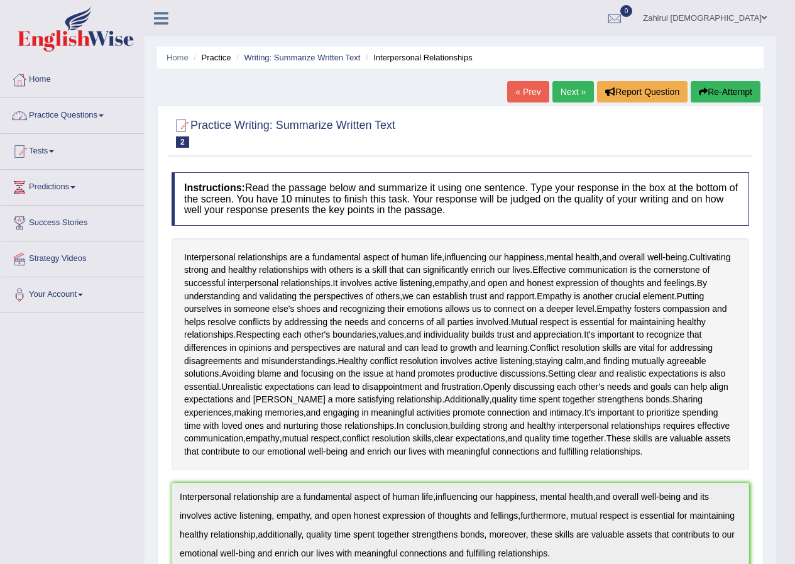
click at [72, 118] on link "Practice Questions" at bounding box center [72, 113] width 143 height 31
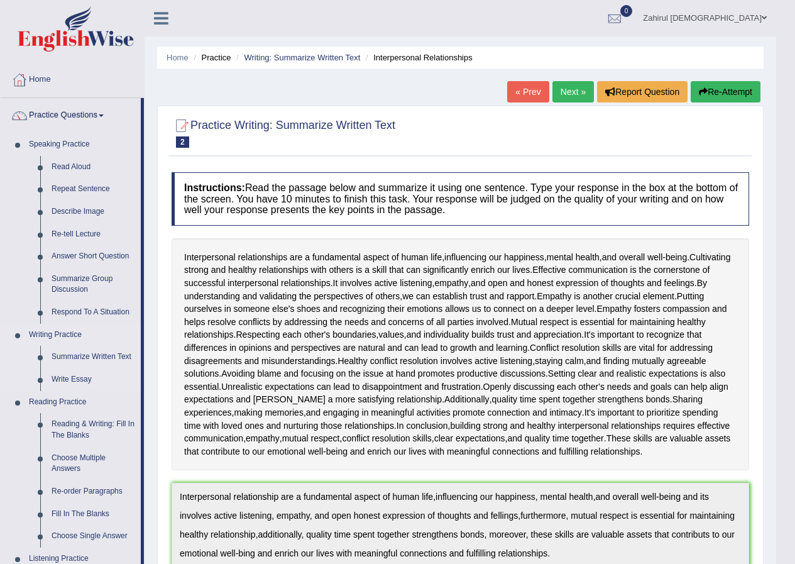
scroll to position [63, 0]
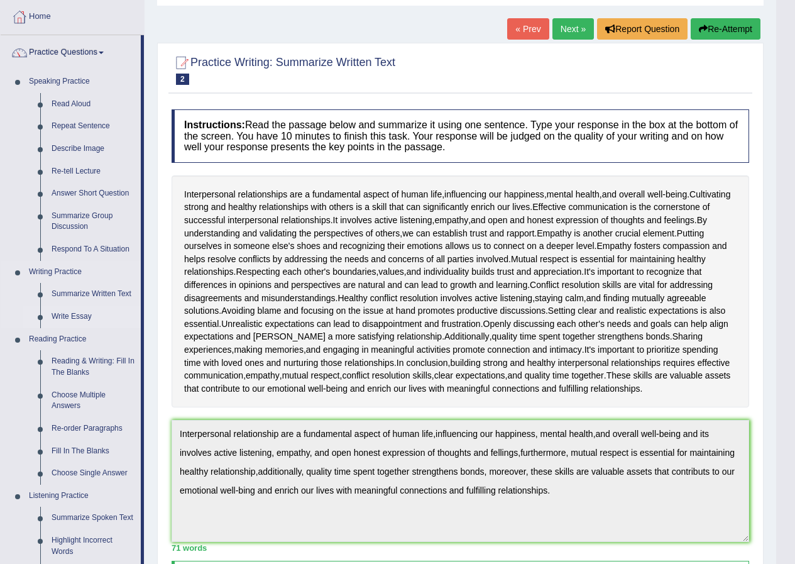
click at [80, 310] on link "Write Essay" at bounding box center [93, 317] width 95 height 23
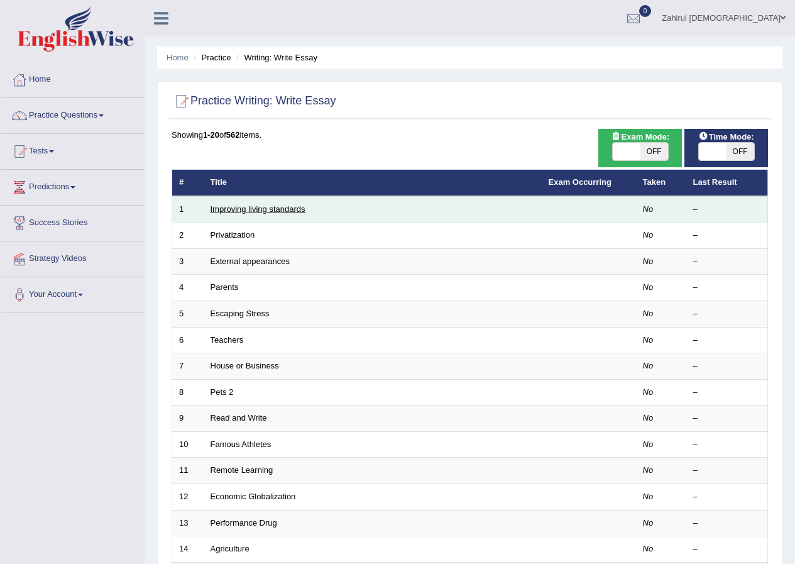
click at [270, 206] on link "Improving living standards" at bounding box center [258, 208] width 95 height 9
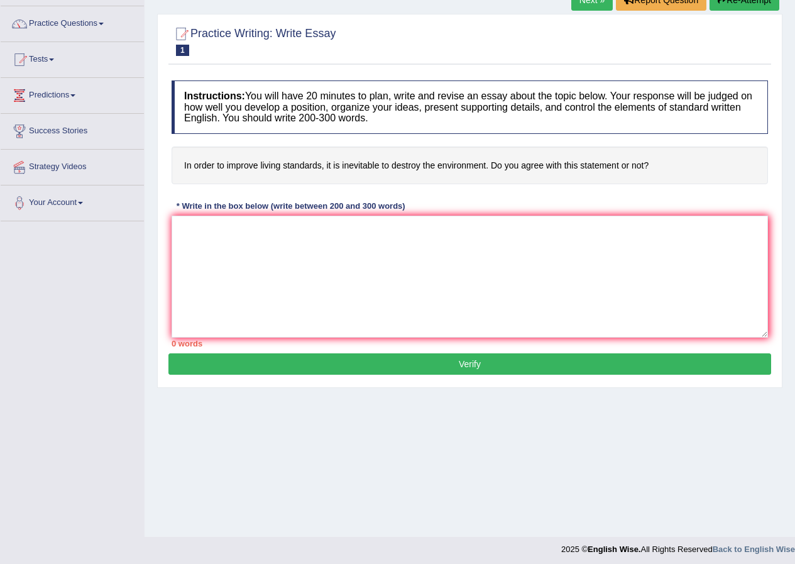
scroll to position [96, 0]
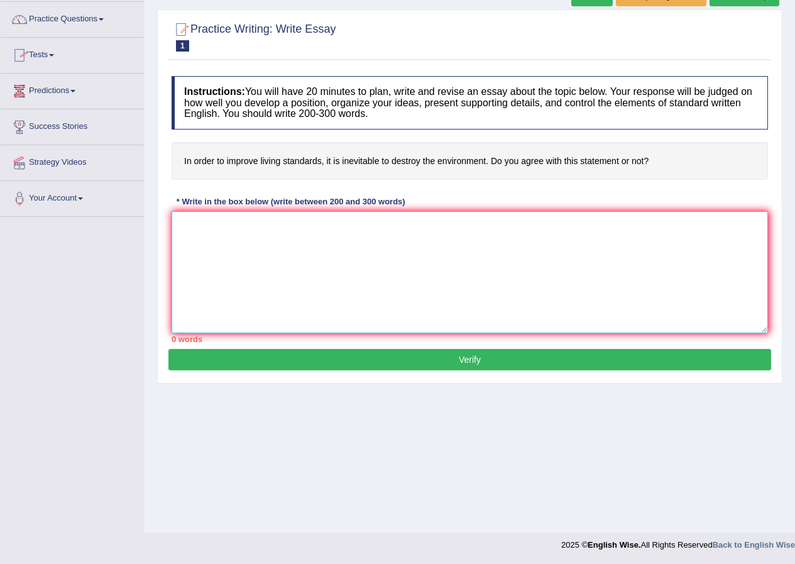
click at [317, 233] on textarea at bounding box center [470, 272] width 597 height 122
type textarea "The increasing infiuence of improving living standards on our lives has ignited…"
click at [575, 232] on textarea "The increasing infiuence of improving living standards on our lives has ignited…" at bounding box center [470, 272] width 597 height 122
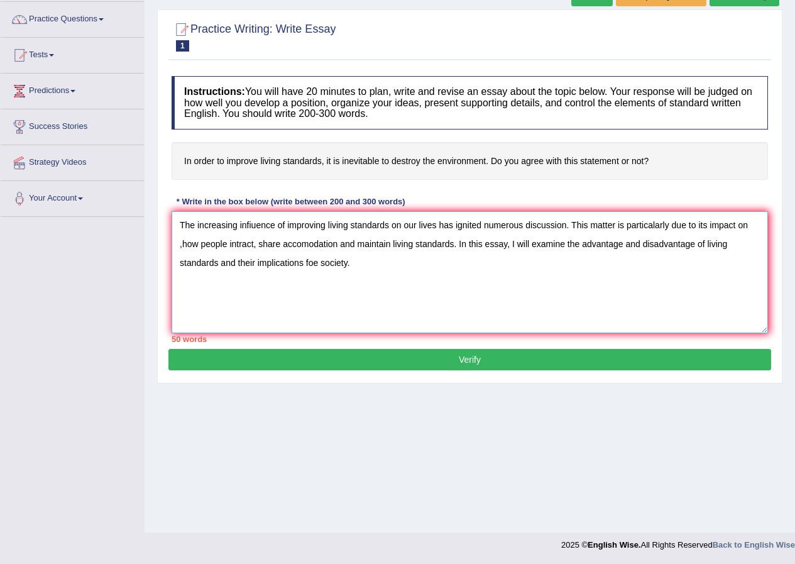
click at [572, 228] on textarea "The increasing infiuence of improving living standards on our lives has ignited…" at bounding box center [470, 272] width 597 height 122
click at [253, 244] on textarea "The increasing infiuence of improving living standards on our lives has ignited…" at bounding box center [470, 272] width 597 height 122
click at [318, 262] on textarea "The increasing infiuence of improving living standards on our lives has ignited…" at bounding box center [470, 272] width 597 height 122
click at [351, 270] on textarea "The increasing infiuence of improving living standards on our lives has ignited…" at bounding box center [470, 272] width 597 height 122
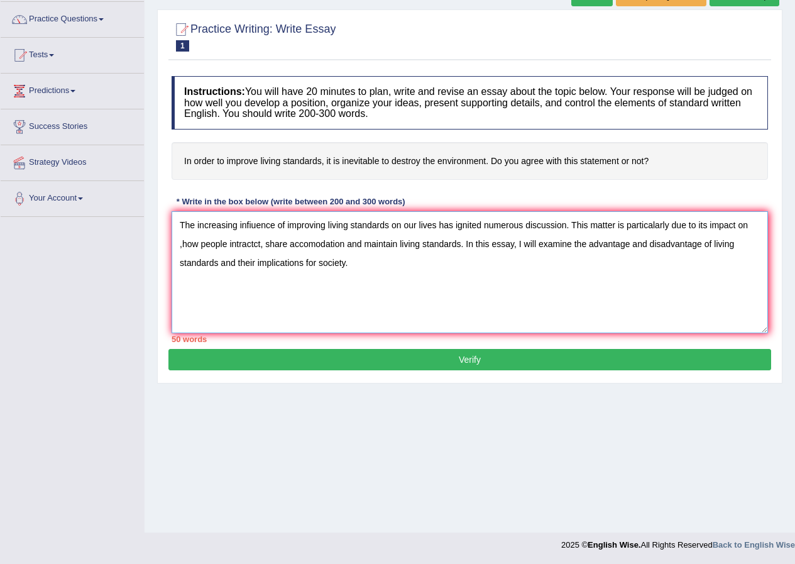
click at [351, 270] on textarea "The increasing infiuence of improving living standards on our lives has ignited…" at bounding box center [470, 272] width 597 height 122
click at [207, 274] on textarea "The increasing infiuence of improving living standards on our lives has ignited…" at bounding box center [470, 272] width 597 height 122
click at [365, 276] on textarea "The increasing infiuence of improving living standards on our lives has ignited…" at bounding box center [470, 272] width 597 height 122
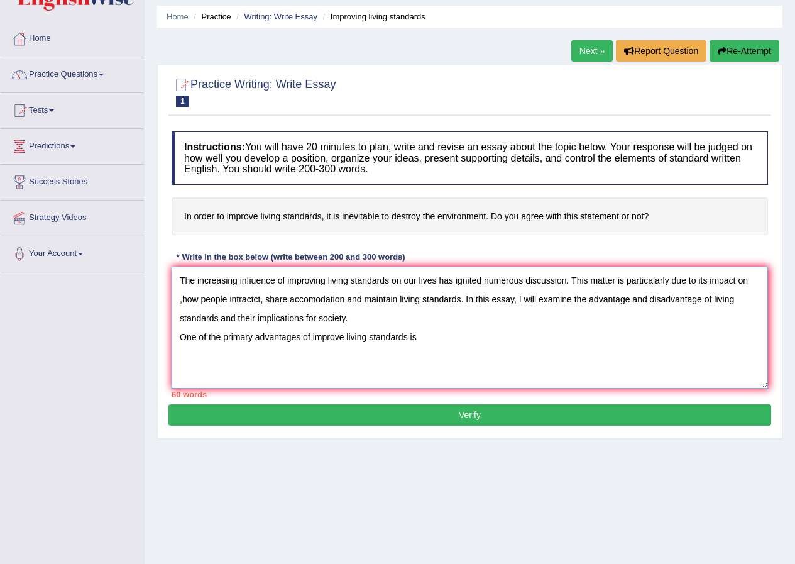
scroll to position [0, 0]
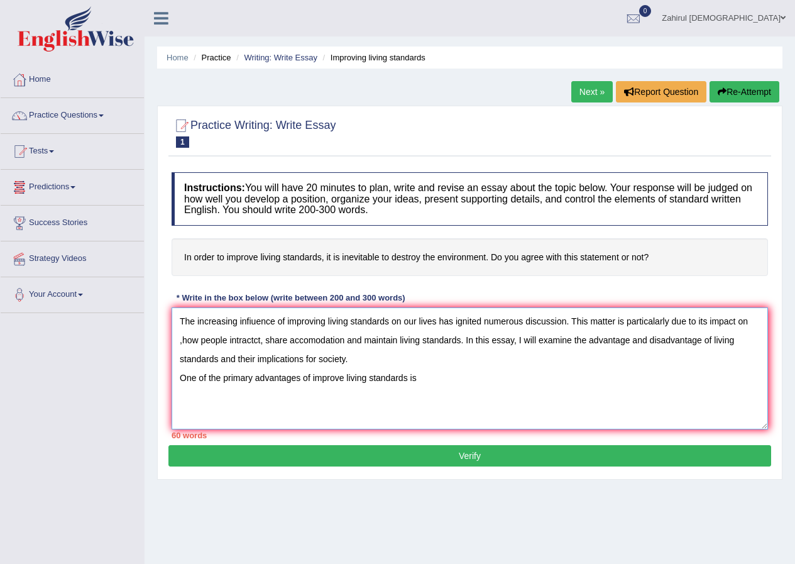
click at [220, 363] on textarea "The increasing infiuence of improving living standards on our lives has ignited…" at bounding box center [470, 368] width 597 height 122
click at [221, 360] on textarea "The increasing infiuence of improving living standards on our lives has ignited…" at bounding box center [470, 368] width 597 height 122
click at [217, 361] on textarea "The increasing infiuence of improving living standards on our lives has ignited…" at bounding box center [470, 368] width 597 height 122
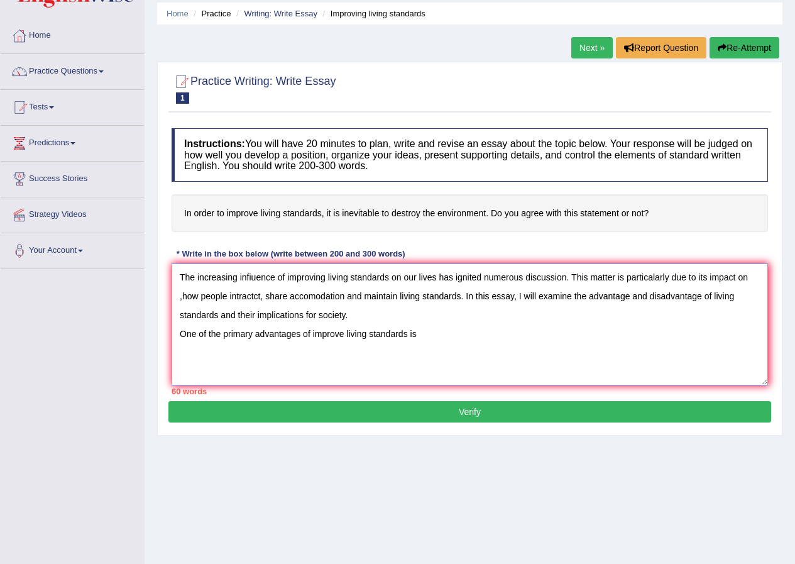
scroll to position [63, 0]
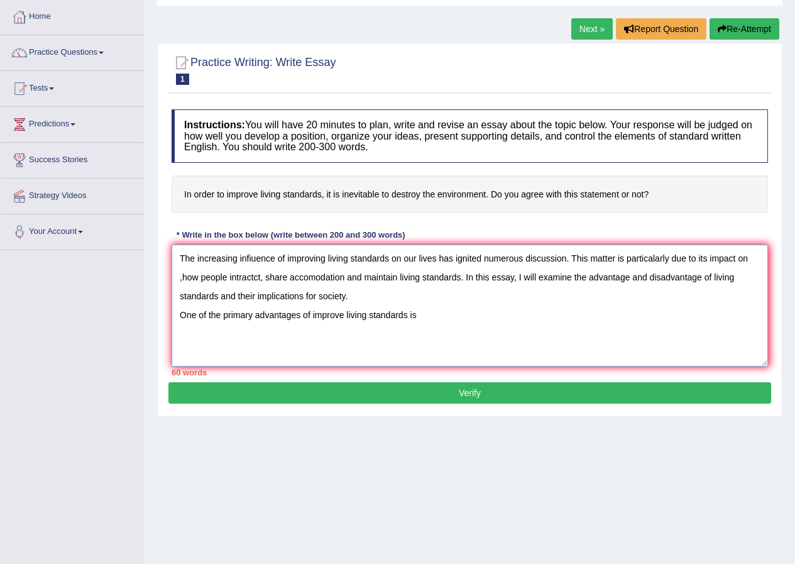
click at [424, 314] on textarea "The increasing infiuence of improving living standards on our lives has ignited…" at bounding box center [470, 306] width 597 height 122
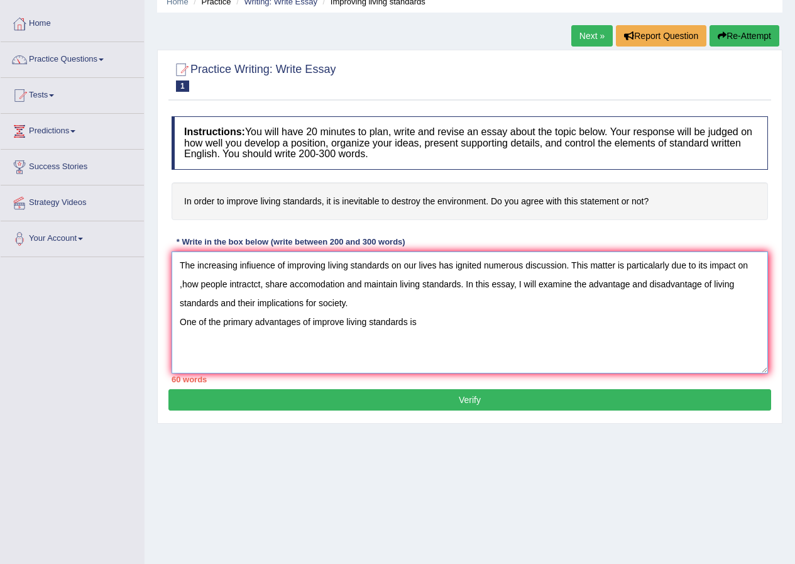
scroll to position [33, 0]
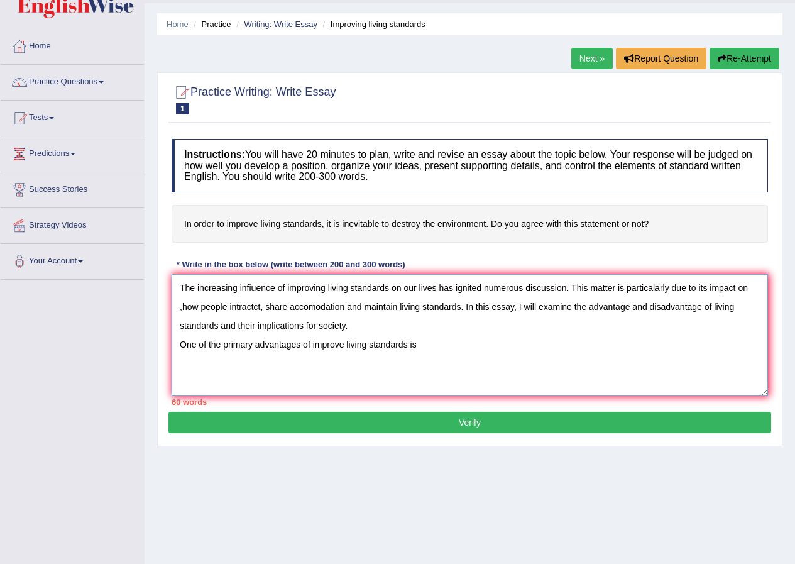
click at [462, 304] on textarea "The increasing infiuence of improving living standards on our lives has ignited…" at bounding box center [470, 335] width 597 height 122
click at [436, 342] on textarea "The increasing infiuence of improving living standards on our lives has ignited…" at bounding box center [470, 335] width 597 height 122
click at [435, 343] on textarea "The increasing infiuence of improving living standards on our lives has ignited…" at bounding box center [470, 335] width 597 height 122
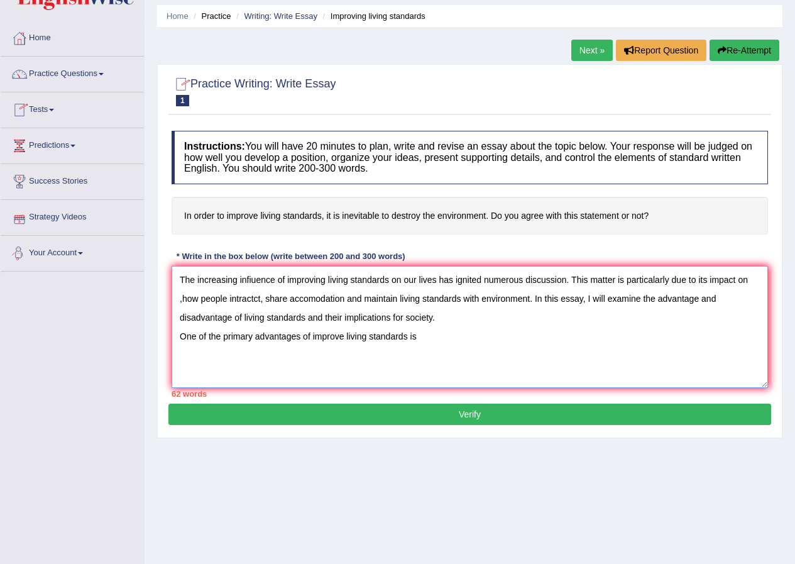
scroll to position [96, 0]
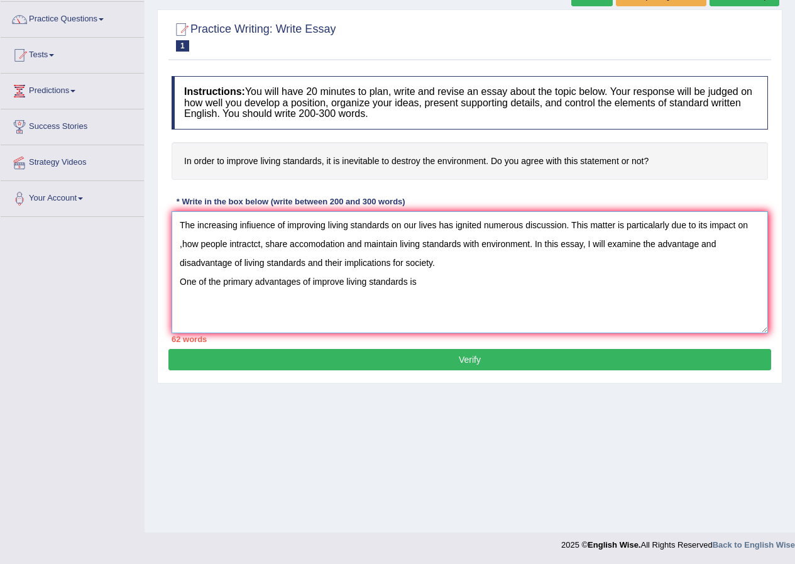
click at [426, 282] on textarea "The increasing infiuence of improving living standards on our lives has ignited…" at bounding box center [470, 272] width 597 height 122
click at [436, 287] on textarea "The increasing infiuence of improving living standards on our lives has ignited…" at bounding box center [470, 272] width 597 height 122
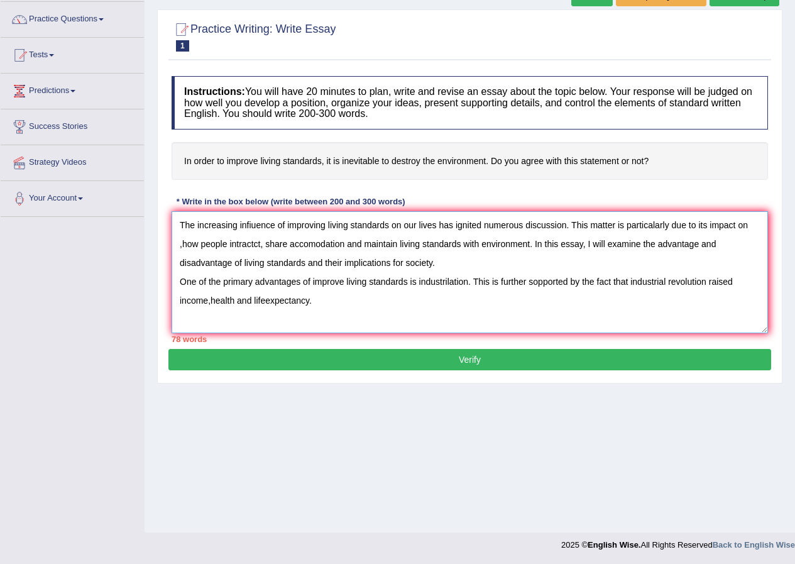
click at [265, 298] on textarea "The increasing infiuence of improving living standards on our lives has ignited…" at bounding box center [470, 272] width 597 height 122
drag, startPoint x: 265, startPoint y: 298, endPoint x: 254, endPoint y: 295, distance: 11.1
click at [265, 298] on textarea "The increasing infiuence of improving living standards on our lives has ignited…" at bounding box center [470, 272] width 597 height 122
click at [263, 300] on textarea "The increasing infiuence of improving living standards on our lives has ignited…" at bounding box center [470, 272] width 597 height 122
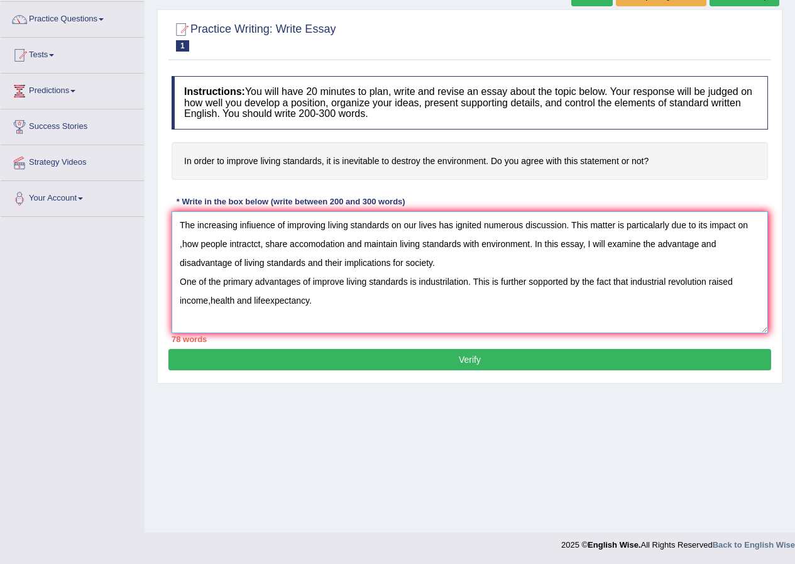
click at [335, 310] on textarea "The increasing infiuence of improving living standards on our lives has ignited…" at bounding box center [470, 272] width 597 height 122
click at [320, 312] on textarea "The increasing infiuence of improving living standards on our lives has ignited…" at bounding box center [470, 272] width 597 height 122
click at [319, 312] on textarea "The increasing infiuence of improving living standards on our lives has ignited…" at bounding box center [470, 272] width 597 height 122
click at [343, 298] on textarea "The increasing infiuence of improving living standards on our lives has ignited…" at bounding box center [470, 272] width 597 height 122
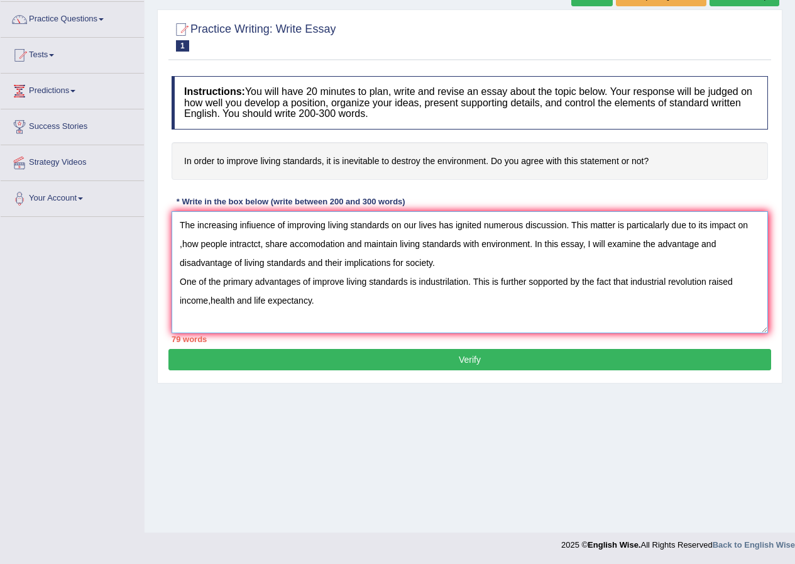
click at [343, 298] on textarea "The increasing infiuence of improving living standards on our lives has ignited…" at bounding box center [470, 272] width 597 height 122
click at [660, 301] on textarea "The increasing infiuence of improving living standards on our lives has ignited…" at bounding box center [470, 272] width 597 height 122
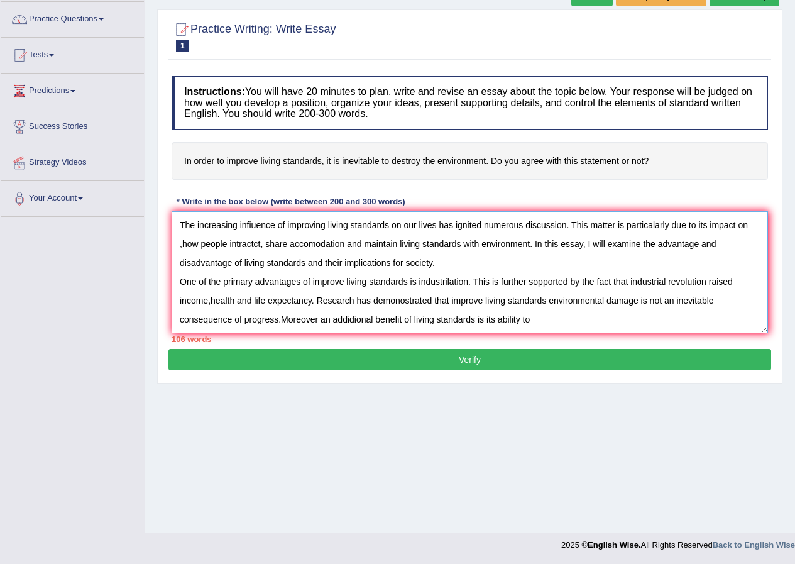
click at [542, 323] on textarea "The increasing infiuence of improving living standards on our lives has ignited…" at bounding box center [470, 272] width 597 height 122
click at [561, 318] on textarea "The increasing infiuence of improving living standards on our lives has ignited…" at bounding box center [470, 272] width 597 height 122
click at [545, 316] on textarea "The increasing infiuence of improving living standards on our lives has ignited…" at bounding box center [470, 272] width 597 height 122
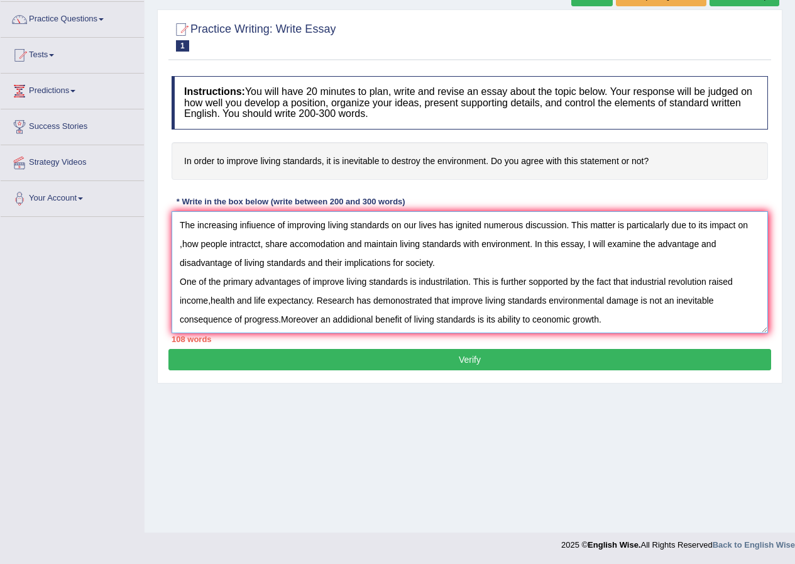
click at [613, 324] on textarea "The increasing infiuence of improving living standards on our lives has ignited…" at bounding box center [470, 272] width 597 height 122
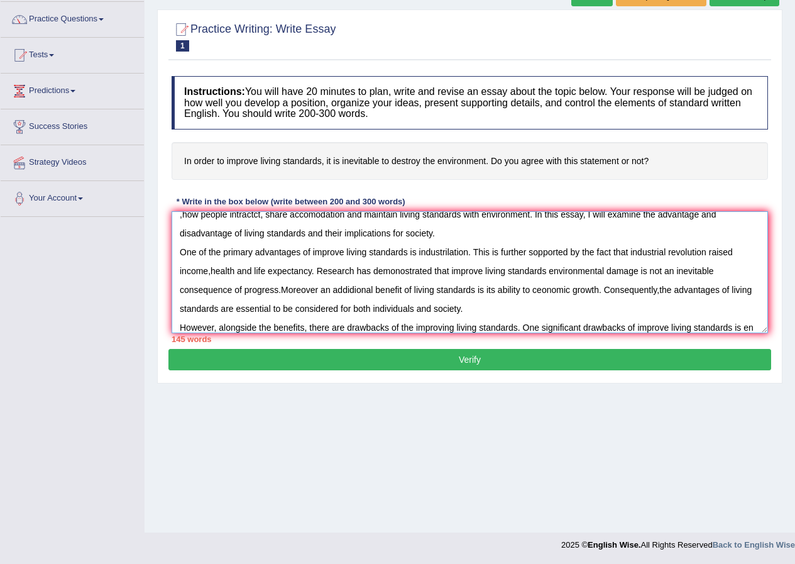
scroll to position [48, 0]
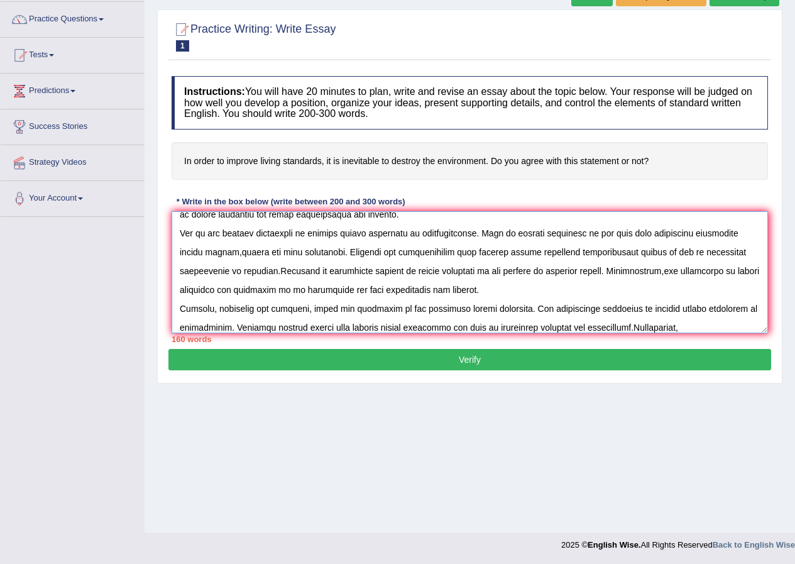
click at [634, 328] on textarea at bounding box center [470, 272] width 597 height 122
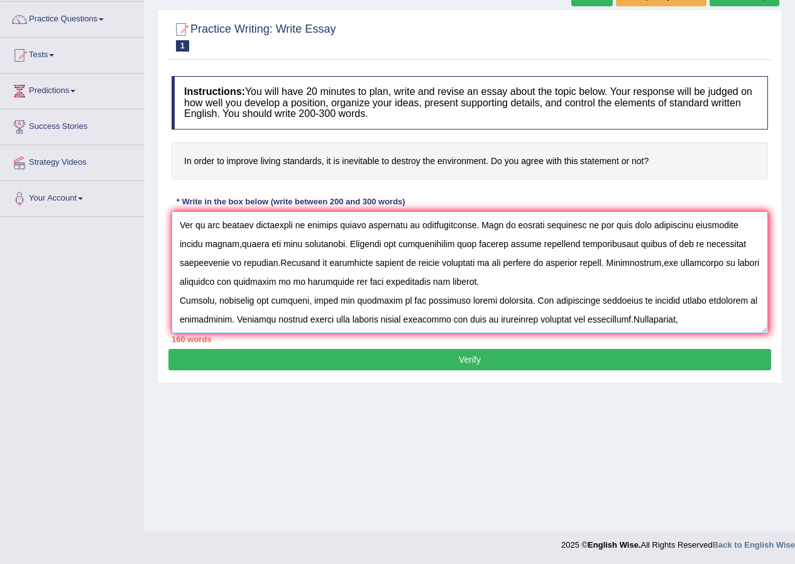
click at [635, 319] on textarea at bounding box center [470, 272] width 597 height 122
click at [711, 321] on textarea at bounding box center [470, 272] width 597 height 122
click at [703, 317] on textarea at bounding box center [470, 272] width 597 height 122
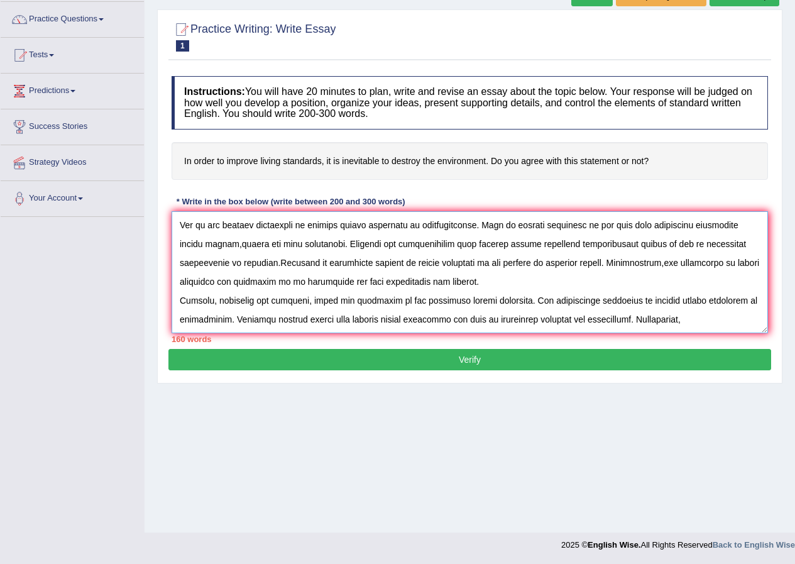
click at [688, 318] on textarea at bounding box center [470, 272] width 597 height 122
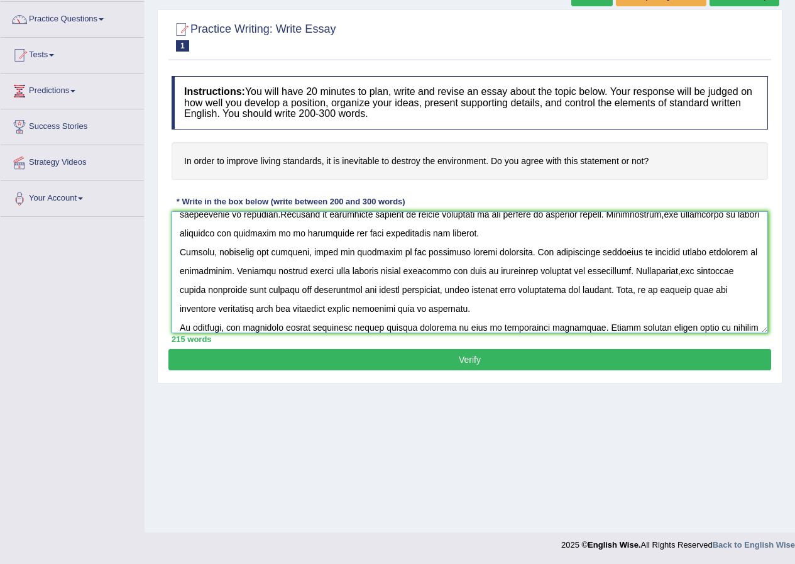
scroll to position [124, 0]
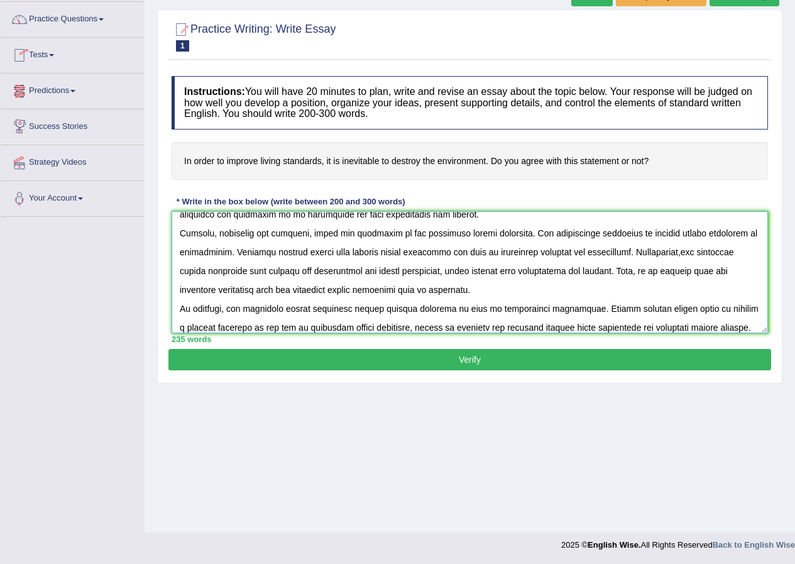
type textarea "The increasing infiuence of improving living standards on our lives has ignited…"
click at [510, 360] on button "Verify" at bounding box center [469, 359] width 603 height 21
click at [510, 360] on div "Practice Writing: Write Essay 1 Improving living standards Instructions: You wi…" at bounding box center [470, 196] width 626 height 374
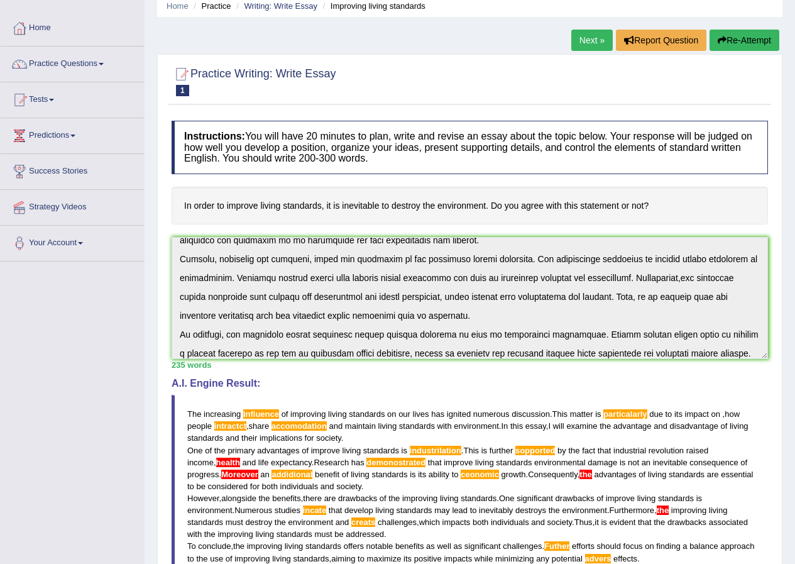
scroll to position [132, 0]
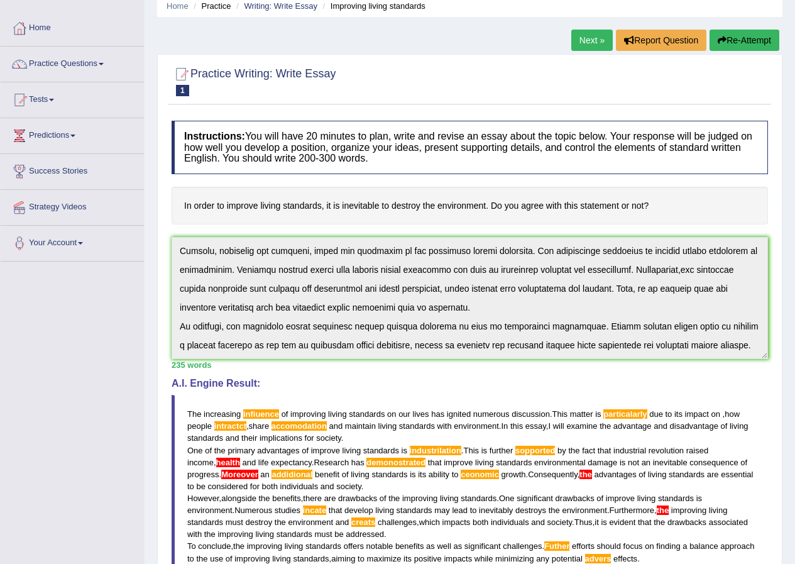
click at [761, 362] on div "235 words" at bounding box center [470, 365] width 597 height 12
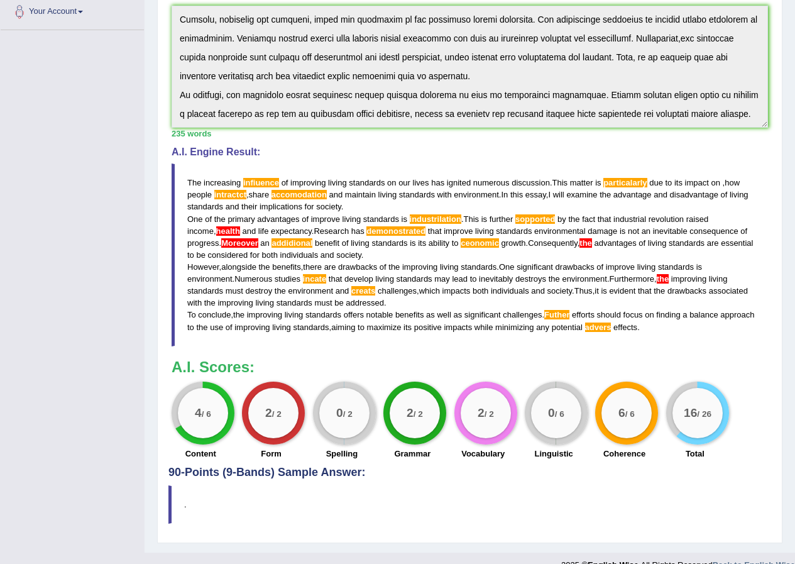
scroll to position [303, 0]
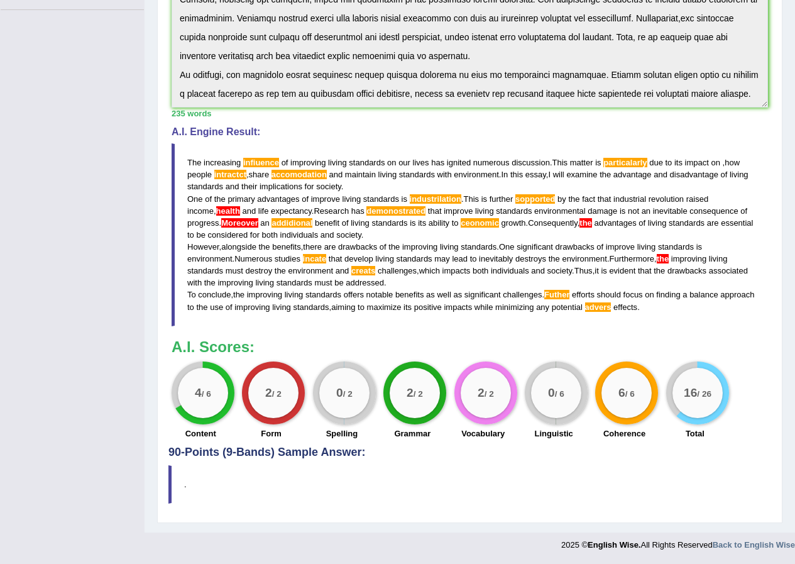
click at [592, 223] on span "the" at bounding box center [586, 222] width 13 height 9
click at [531, 194] on blockquote "The increasing infiuence of improving living standards on our lives has ignited…" at bounding box center [470, 234] width 597 height 182
click at [532, 197] on span "sopported" at bounding box center [536, 198] width 40 height 9
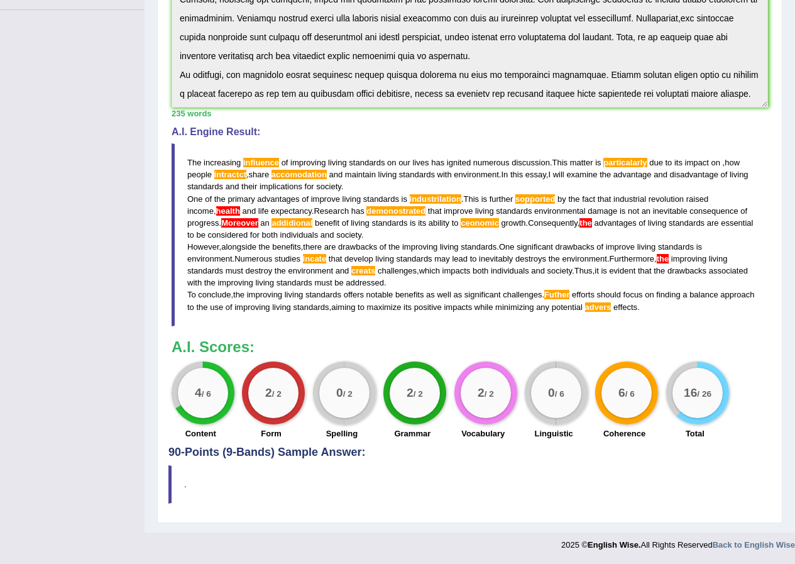
click at [532, 197] on span "sopported" at bounding box center [536, 198] width 40 height 9
